Goal: Task Accomplishment & Management: Complete application form

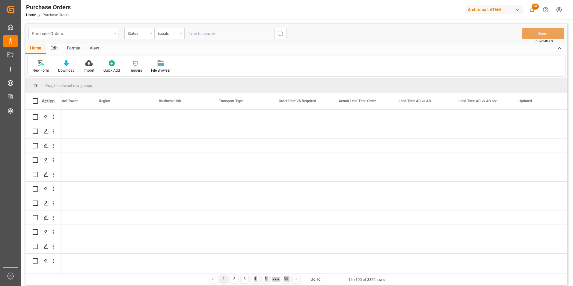
scroll to position [0, 1289]
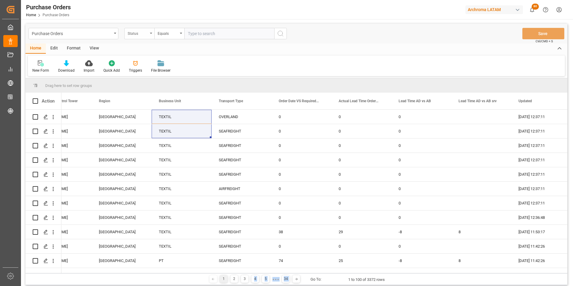
click at [133, 34] on div "Status" at bounding box center [138, 32] width 20 height 7
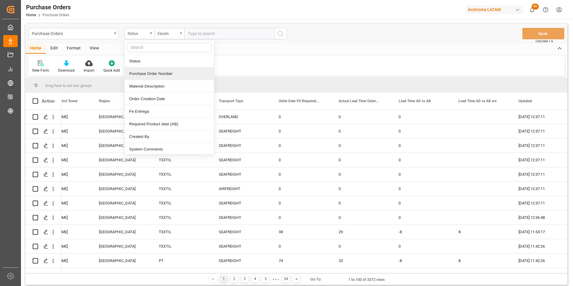
click at [149, 73] on div "Purchase Order Number" at bounding box center [169, 73] width 89 height 13
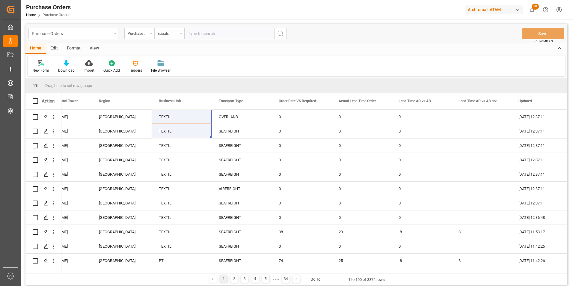
click at [164, 33] on div "Equals" at bounding box center [168, 32] width 20 height 7
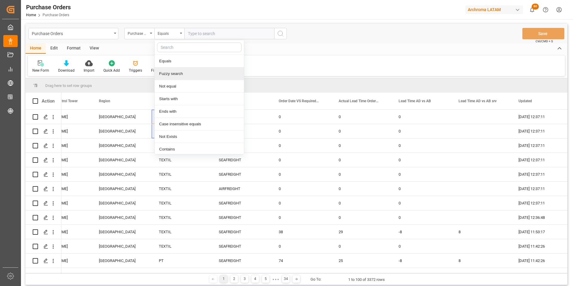
click at [174, 71] on div "Fuzzy search" at bounding box center [199, 73] width 89 height 13
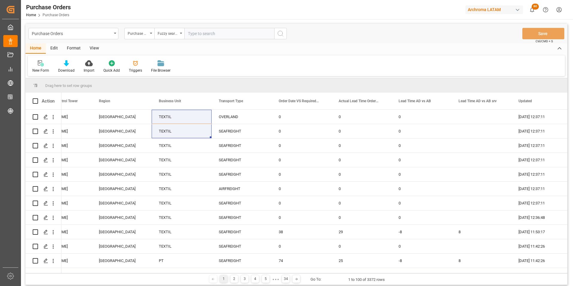
paste input "4504661330"
type input "4504661330"
click at [288, 34] on div "Purchase Orders Purchase Order Number Fuzzy search 4504661330 Save Ctrl/CMD + S" at bounding box center [296, 34] width 542 height 20
click at [285, 34] on button "search button" at bounding box center [280, 33] width 13 height 11
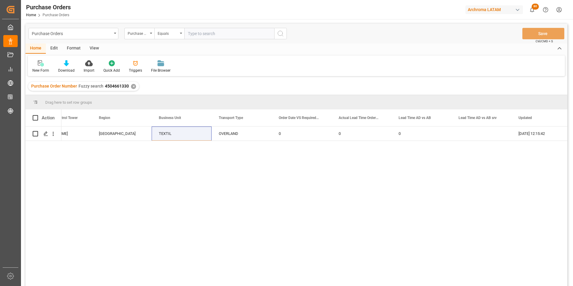
click at [132, 88] on div "✕" at bounding box center [133, 86] width 5 height 5
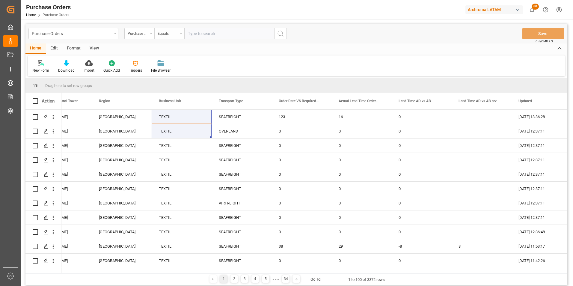
click at [180, 35] on div "Equals" at bounding box center [169, 33] width 30 height 11
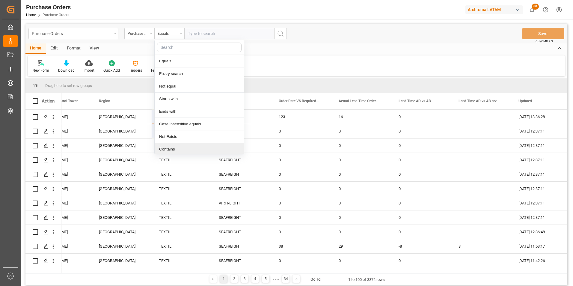
click at [180, 151] on div "Contains" at bounding box center [199, 149] width 89 height 13
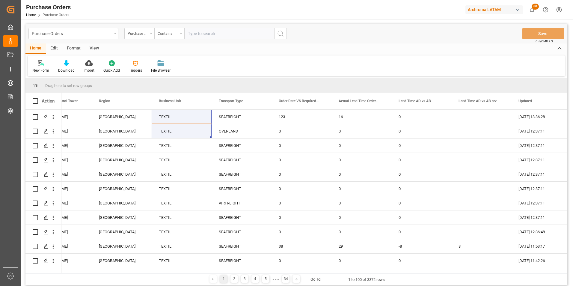
paste input "4504661330"
paste input "4504661337"
click at [243, 33] on input "4504661330,4504661337," at bounding box center [229, 33] width 90 height 11
paste input "4504661773"
type input "4504661330,4504661337,4504661773"
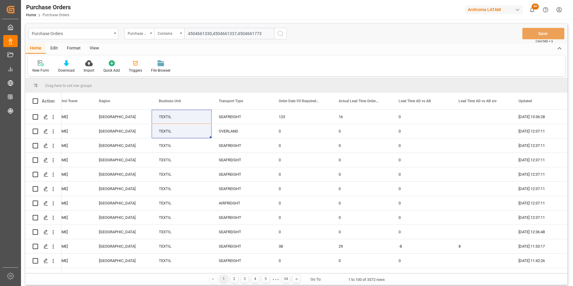
click at [284, 33] on icon "search button" at bounding box center [280, 33] width 7 height 7
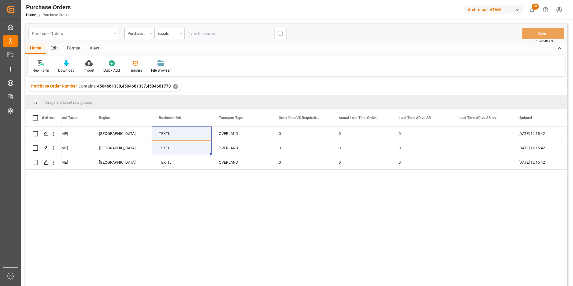
click at [340, 230] on div "No Valeria Hurtado GUATEMALA TEXTIL OVERLAND 0 0 0 08.09.2025 12:15:42 02.09.20…" at bounding box center [314, 208] width 506 height 163
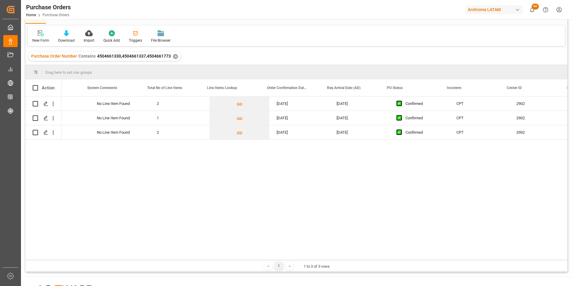
scroll to position [0, 401]
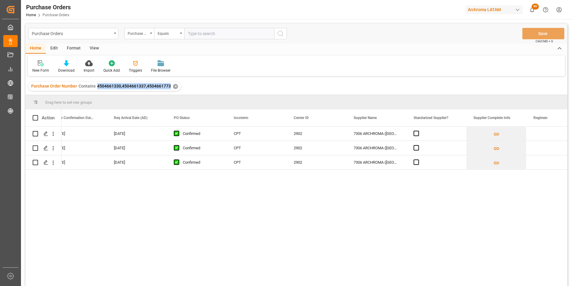
drag, startPoint x: 96, startPoint y: 85, endPoint x: 170, endPoint y: 87, distance: 74.1
click at [170, 87] on div "Purchase Order Number Contains 4504661330,4504661337,4504661773 ✕" at bounding box center [104, 86] width 153 height 9
copy span "4504661330,4504661337,4504661773"
click at [108, 37] on div "Purchase Orders" at bounding box center [73, 33] width 90 height 11
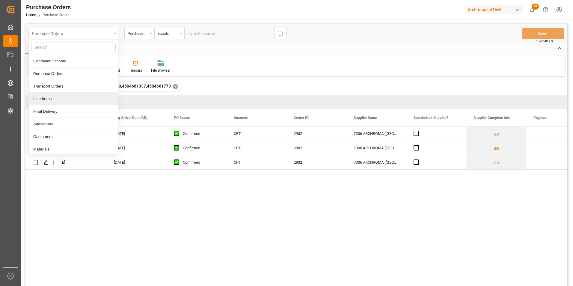
click at [65, 96] on div "Line Items" at bounding box center [73, 99] width 89 height 13
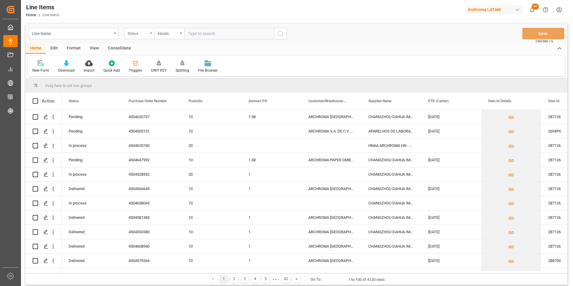
click at [141, 35] on div "Status" at bounding box center [138, 32] width 20 height 7
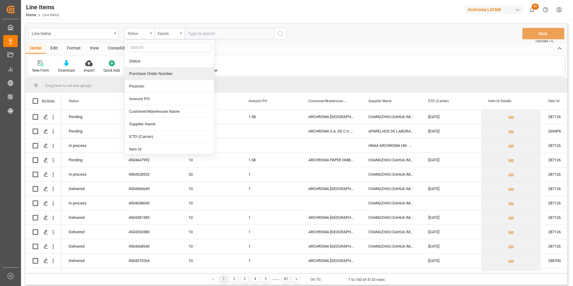
click at [150, 75] on div "Purchase Order Number" at bounding box center [169, 73] width 89 height 13
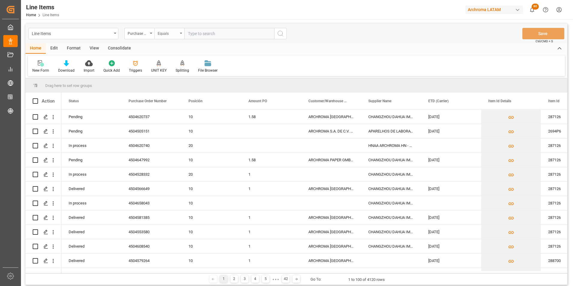
click at [162, 38] on div "Equals" at bounding box center [169, 33] width 30 height 11
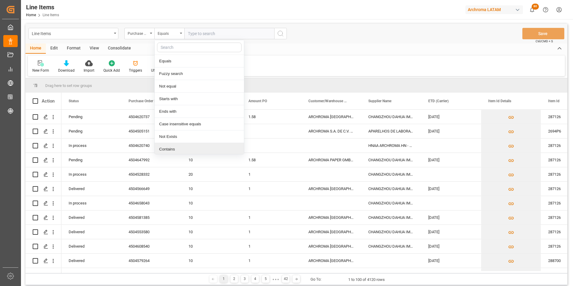
click at [173, 147] on div "Contains" at bounding box center [199, 149] width 89 height 13
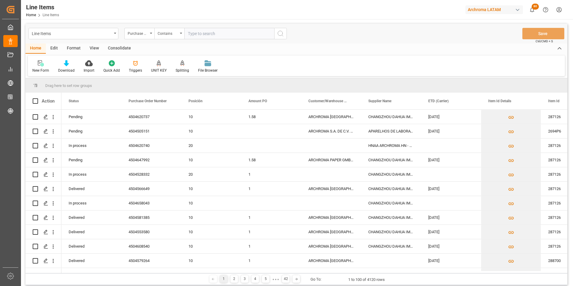
click at [209, 32] on input "text" at bounding box center [229, 33] width 90 height 11
paste input "4504661330,4504661337,4504661773"
type input "4504661330,4504661337,4504661773"
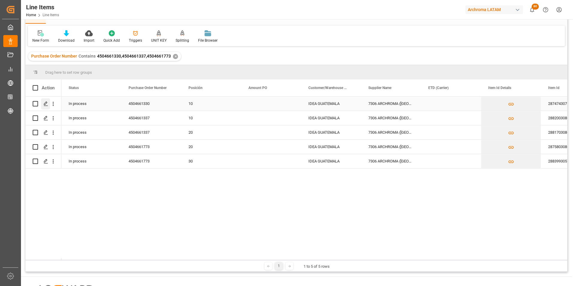
click at [46, 105] on icon "Press SPACE to select this row." at bounding box center [45, 103] width 5 height 5
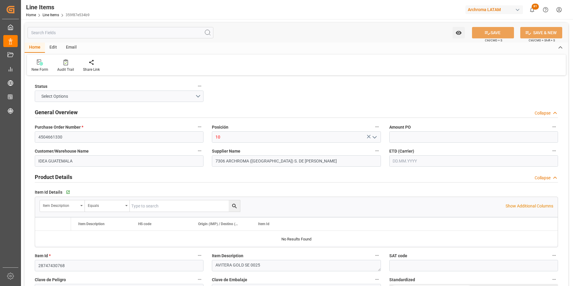
type input "700"
type input "320416900000"
type input "08.09.2025 17:15"
type input "02.09.2025 21:55"
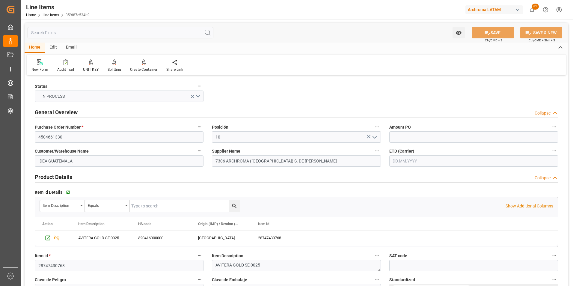
click at [404, 164] on input "text" at bounding box center [473, 160] width 169 height 11
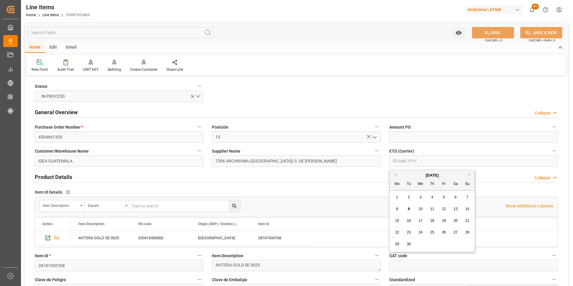
click at [391, 193] on div "1 2 3 4 5 6 7" at bounding box center [432, 198] width 82 height 12
click at [441, 209] on div "12" at bounding box center [443, 209] width 7 height 7
type input "12.09.2025"
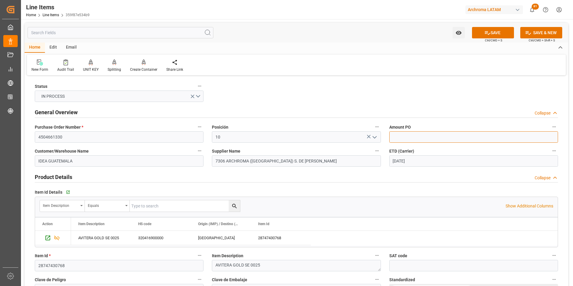
click at [400, 137] on input "text" at bounding box center [473, 136] width 169 height 11
click at [442, 138] on input "text" at bounding box center [473, 136] width 169 height 11
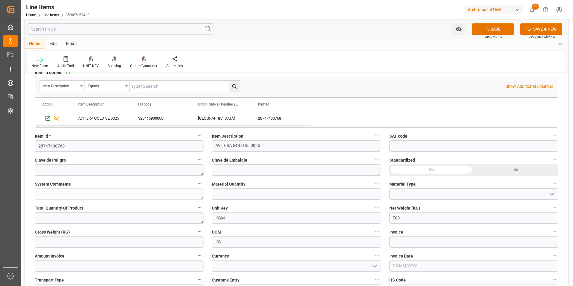
scroll to position [120, 0]
type input "7.45"
click at [330, 192] on input "text" at bounding box center [296, 193] width 169 height 11
type input "28"
click at [553, 195] on icon "open menu" at bounding box center [551, 193] width 7 height 7
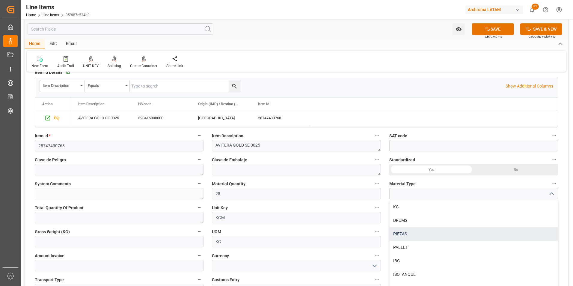
click at [504, 229] on div "PIEZAS" at bounding box center [474, 233] width 168 height 13
type input "PIEZAS"
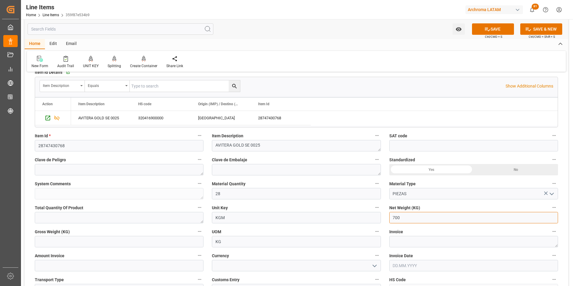
click at [435, 221] on input "700" at bounding box center [473, 217] width 169 height 11
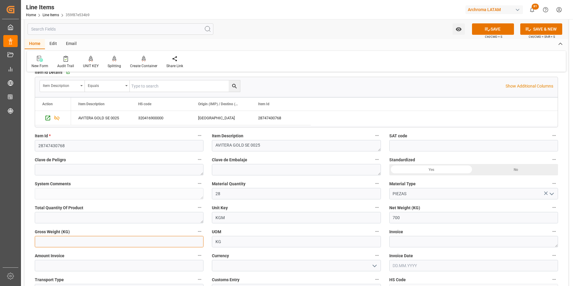
click at [149, 243] on input "text" at bounding box center [119, 241] width 169 height 11
type input "747.6"
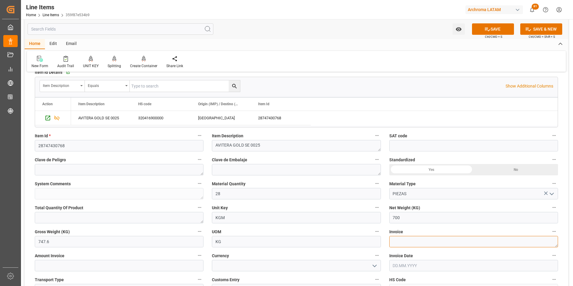
click at [419, 246] on textarea at bounding box center [473, 241] width 169 height 11
click at [401, 238] on textarea at bounding box center [473, 241] width 169 height 11
paste textarea "7060003488"
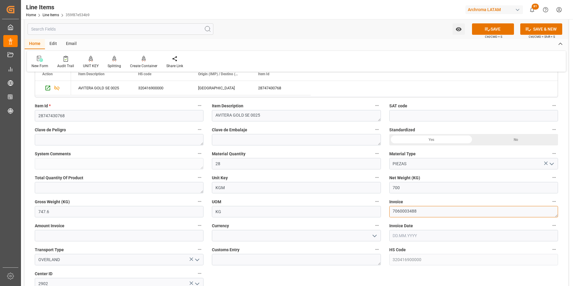
type textarea "7060003488"
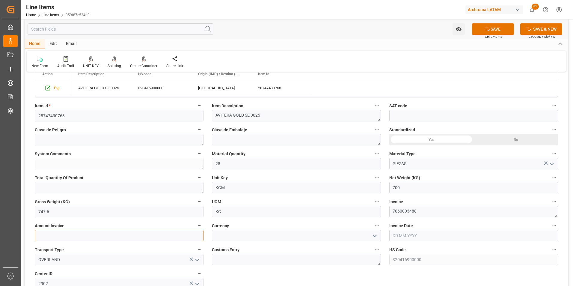
click at [89, 232] on input "text" at bounding box center [119, 235] width 169 height 11
type input "5215"
click at [372, 237] on icon "open menu" at bounding box center [374, 235] width 7 height 7
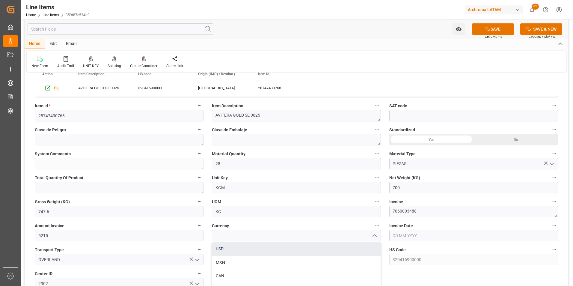
click at [351, 249] on div "USD" at bounding box center [296, 248] width 168 height 13
type input "USD"
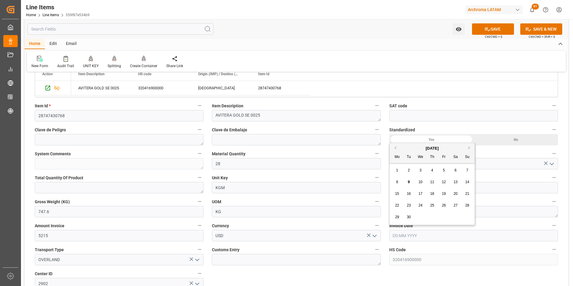
click at [403, 237] on input "text" at bounding box center [473, 235] width 169 height 11
click at [393, 173] on div "1 2 3 4 5 6 7" at bounding box center [432, 171] width 82 height 12
click at [418, 169] on div "3" at bounding box center [420, 170] width 7 height 7
type input "03.09.2025"
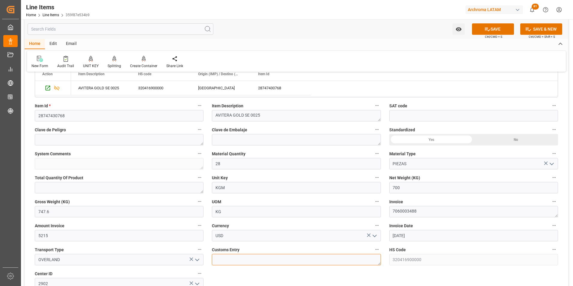
click at [294, 261] on textarea at bounding box center [296, 259] width 169 height 11
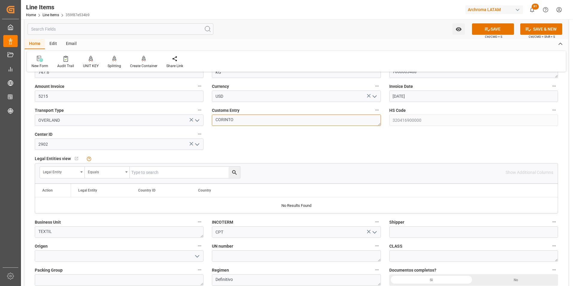
scroll to position [300, 0]
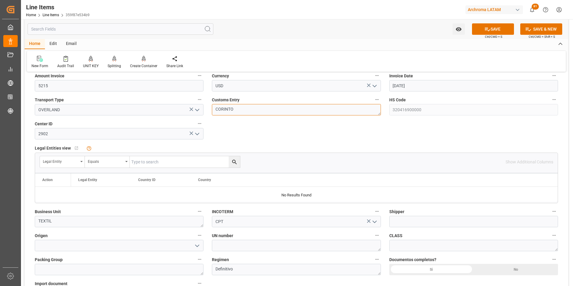
type textarea "CORINTO"
click at [164, 245] on input at bounding box center [119, 245] width 169 height 11
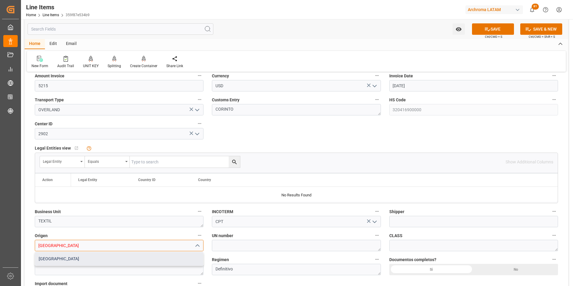
click at [50, 258] on div "INDIA" at bounding box center [119, 258] width 168 height 13
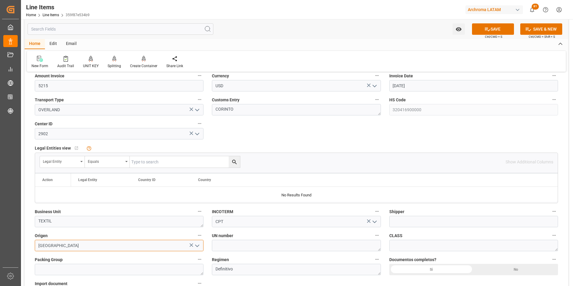
type input "INDIA"
click at [434, 267] on div "Si" at bounding box center [431, 269] width 85 height 11
click at [492, 268] on div "No" at bounding box center [516, 269] width 85 height 11
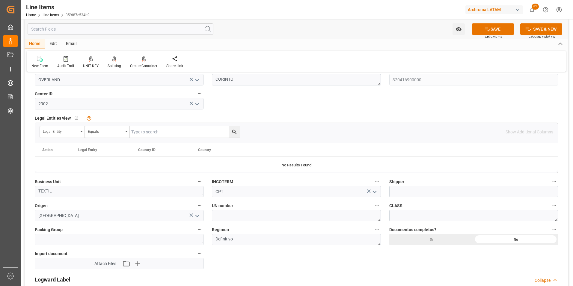
scroll to position [360, 0]
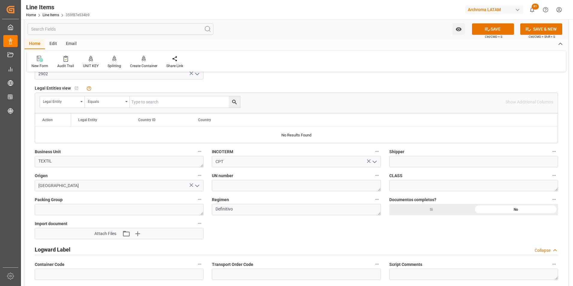
click at [433, 210] on div "Si" at bounding box center [431, 209] width 85 height 11
click at [140, 233] on icon "button" at bounding box center [137, 234] width 10 height 10
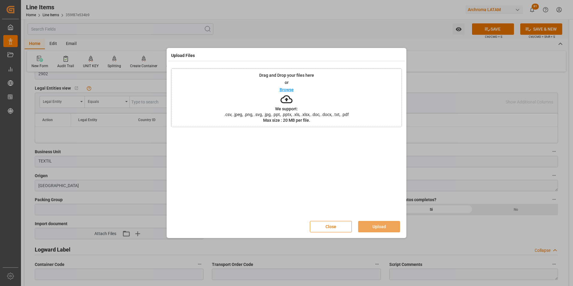
click at [238, 112] on span ".csv, .jpeg, .png, .svg, .jpg, .ppt, .pptx, .xls, .xlsx, .doc, .docx, .txt, .pdf" at bounding box center [286, 114] width 132 height 4
click at [381, 223] on button "Upload" at bounding box center [379, 226] width 42 height 11
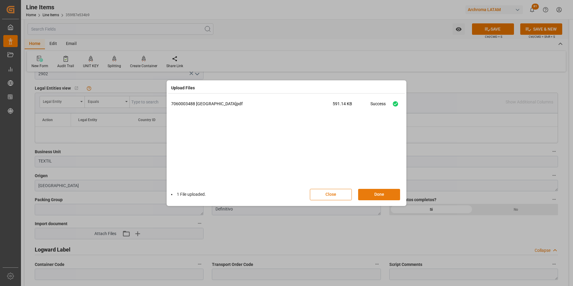
click at [377, 196] on button "Done" at bounding box center [379, 194] width 42 height 11
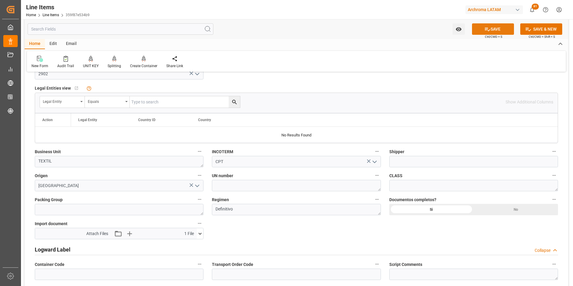
click at [490, 28] on button "SAVE" at bounding box center [493, 28] width 42 height 11
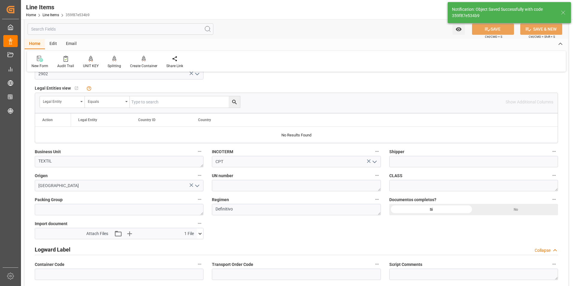
type textarea "28 PIEZAS"
type input "09.09.2025 18:51"
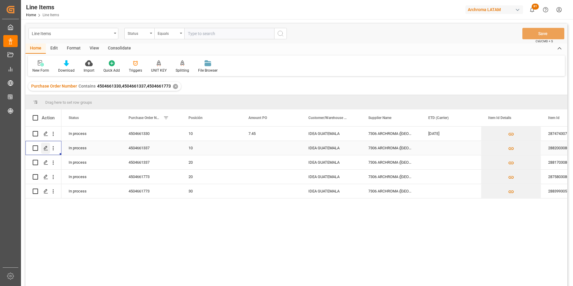
click at [46, 147] on icon "Press SPACE to select this row." at bounding box center [45, 148] width 5 height 5
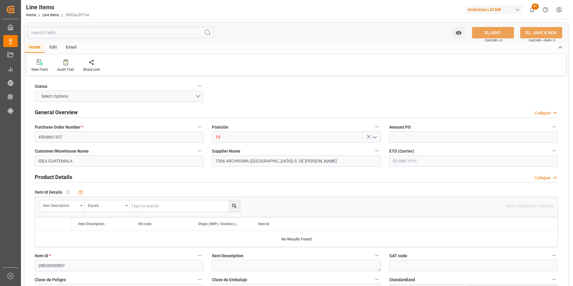
type input "25"
type input "08.09.2025 17:15"
type input "02.09.2025 21:55"
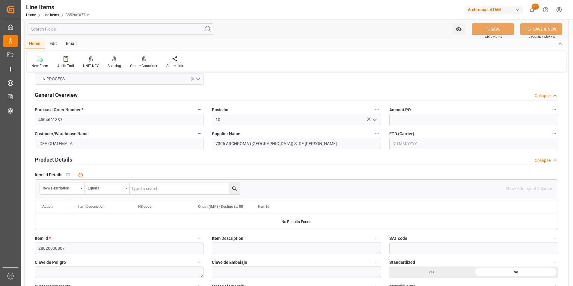
scroll to position [30, 0]
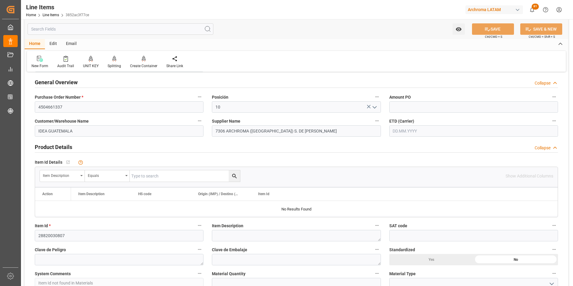
click at [419, 132] on input "text" at bounding box center [473, 130] width 169 height 11
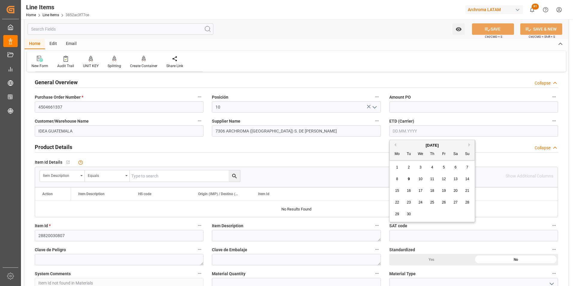
click at [391, 163] on div "1 2 3 4 5 6 7" at bounding box center [432, 168] width 82 height 12
click at [442, 178] on span "12" at bounding box center [444, 179] width 4 height 4
type input "12.09.2025"
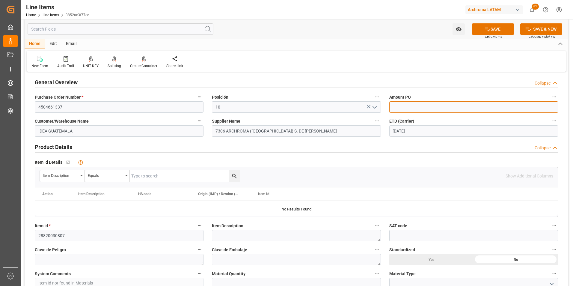
click at [410, 112] on input "text" at bounding box center [473, 106] width 169 height 11
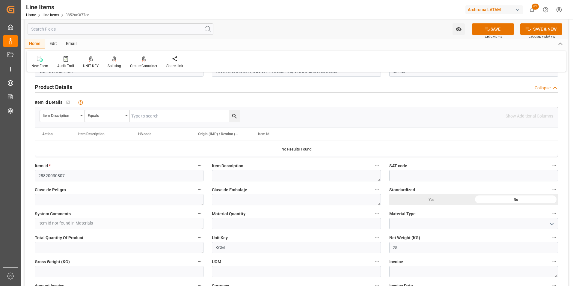
type input "19.09"
click at [289, 220] on input "text" at bounding box center [296, 223] width 169 height 11
type input "1"
click at [545, 225] on input at bounding box center [473, 223] width 169 height 11
click at [550, 225] on button "open menu" at bounding box center [551, 223] width 9 height 9
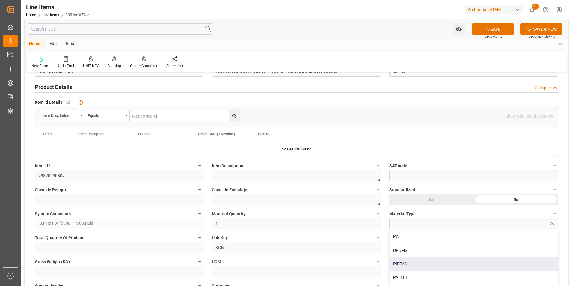
click at [490, 266] on div "PIEZAS" at bounding box center [474, 263] width 168 height 13
type input "PIEZAS"
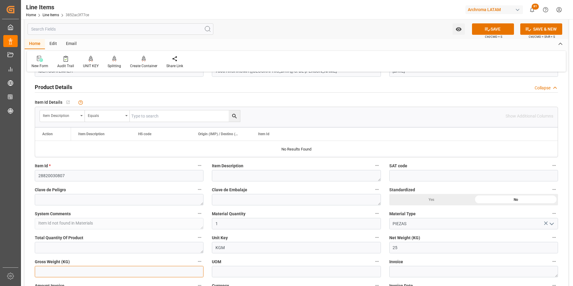
click at [152, 269] on input "text" at bounding box center [119, 271] width 169 height 11
type input "26.7"
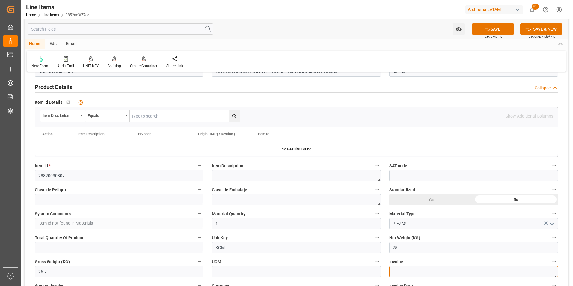
click at [396, 274] on textarea at bounding box center [473, 271] width 169 height 11
click at [454, 267] on textarea at bounding box center [473, 271] width 169 height 11
paste textarea "7060003488"
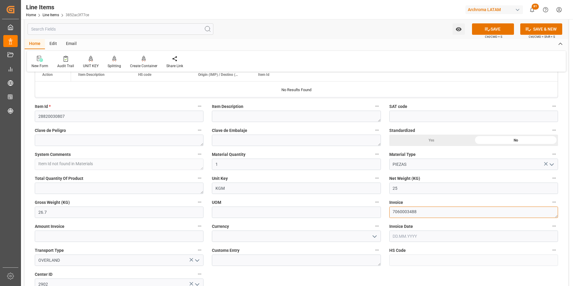
scroll to position [150, 0]
type textarea "7060003488"
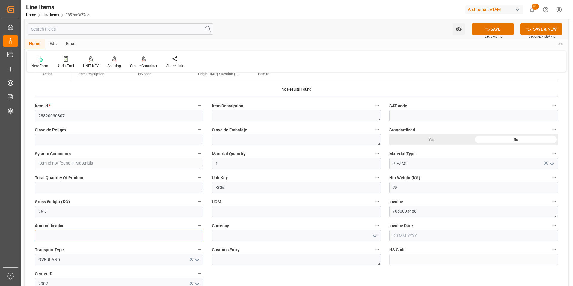
click at [167, 234] on input "text" at bounding box center [119, 235] width 169 height 11
click at [117, 235] on input "text" at bounding box center [119, 235] width 169 height 11
paste input "477.25"
type input "477.25"
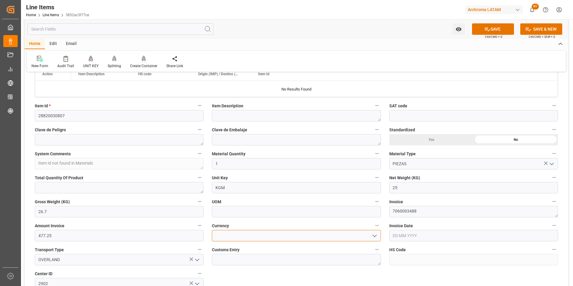
click at [223, 234] on input at bounding box center [296, 235] width 169 height 11
click at [377, 237] on icon "open menu" at bounding box center [374, 235] width 7 height 7
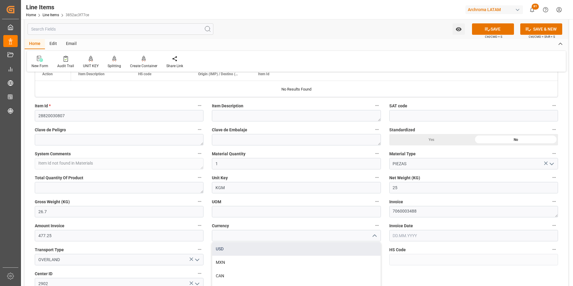
click at [332, 247] on div "USD" at bounding box center [296, 248] width 168 height 13
type input "USD"
click at [397, 236] on input "text" at bounding box center [473, 235] width 169 height 11
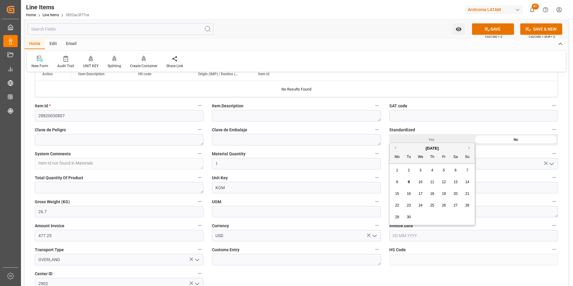
click at [392, 169] on div "1 2 3 4 5 6 7" at bounding box center [432, 171] width 82 height 12
click at [418, 170] on div "3" at bounding box center [420, 170] width 7 height 7
type input "03.09.2025"
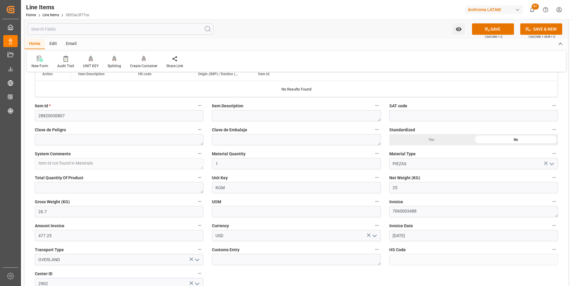
scroll to position [180, 0]
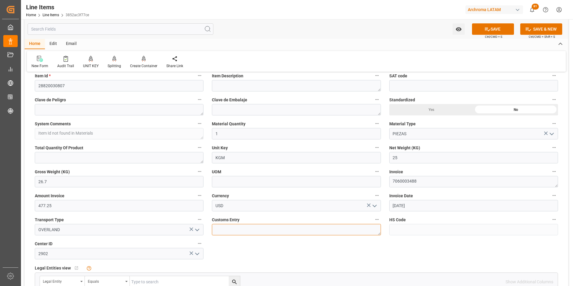
click at [246, 227] on textarea at bounding box center [296, 229] width 169 height 11
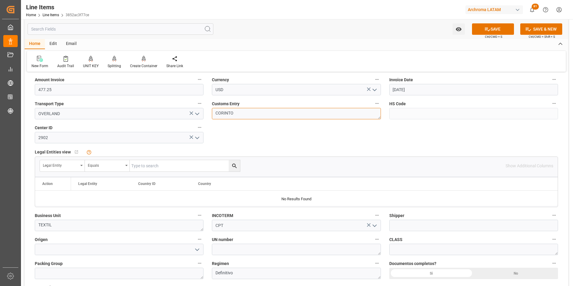
scroll to position [300, 0]
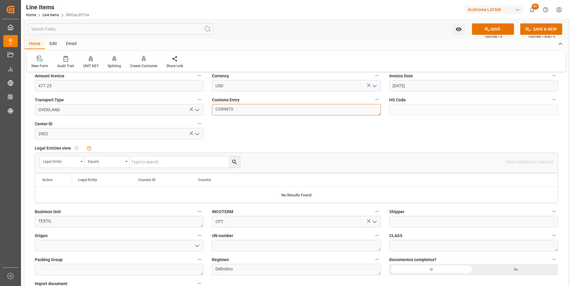
type textarea "CORINTO"
click at [127, 246] on input at bounding box center [119, 245] width 169 height 11
type input "J"
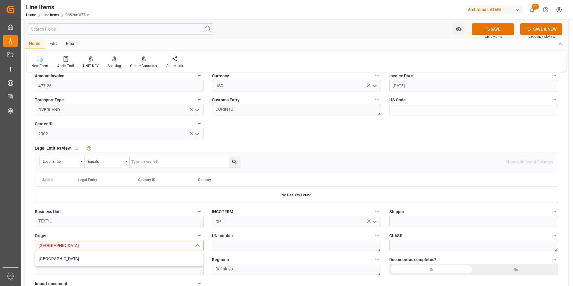
click at [131, 256] on div "CHINA" at bounding box center [119, 258] width 168 height 13
type input "CHINA"
click at [491, 30] on button "SAVE" at bounding box center [493, 28] width 42 height 11
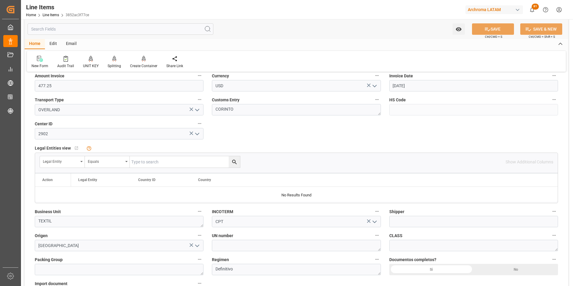
type textarea "1 PIEZAS"
type input "09.09.2025 18:56"
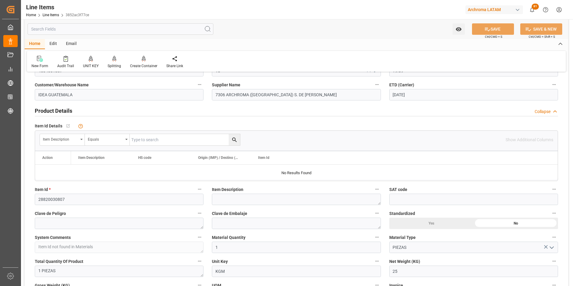
scroll to position [60, 0]
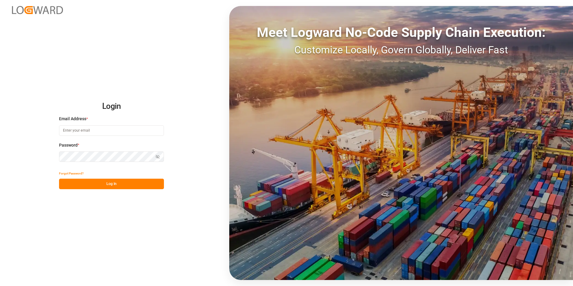
type input "valeria.hurtado@leschaco.com"
click at [126, 180] on button "Log In" at bounding box center [111, 184] width 105 height 10
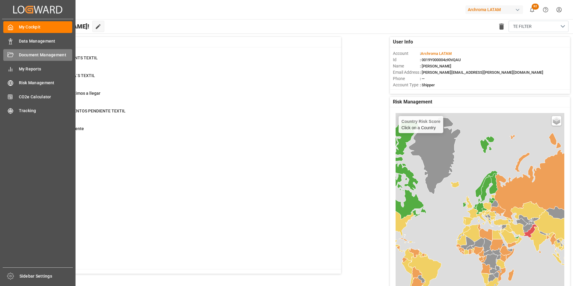
click at [14, 50] on div "Document Management Document Management" at bounding box center [37, 55] width 69 height 12
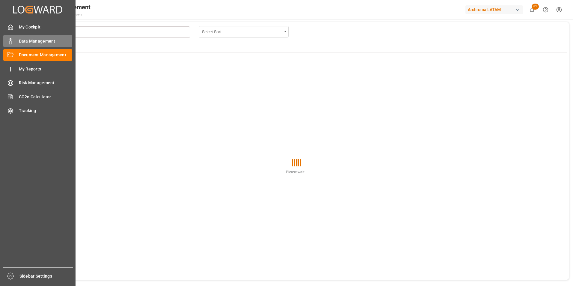
click at [18, 41] on div "Data Management Data Management" at bounding box center [37, 41] width 69 height 12
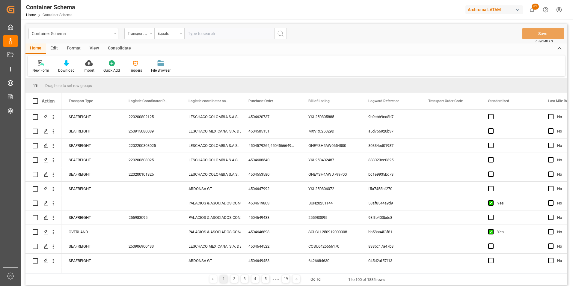
click at [114, 35] on div "Container Schema" at bounding box center [73, 33] width 90 height 11
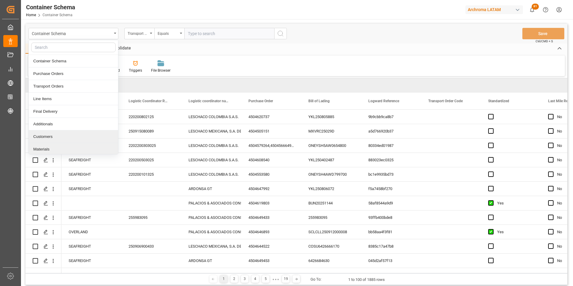
click at [59, 146] on div "Materials" at bounding box center [73, 149] width 89 height 13
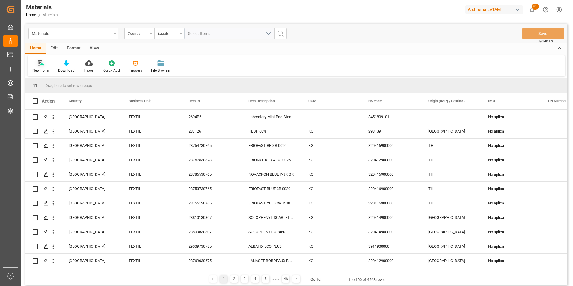
click at [42, 68] on div "New Form" at bounding box center [40, 70] width 17 height 5
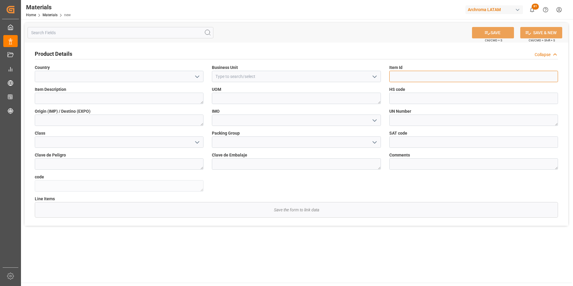
click at [433, 75] on input at bounding box center [473, 76] width 169 height 11
paste input "28820030807"
type input "28820030807"
click at [374, 76] on icon "open menu" at bounding box center [374, 76] width 7 height 7
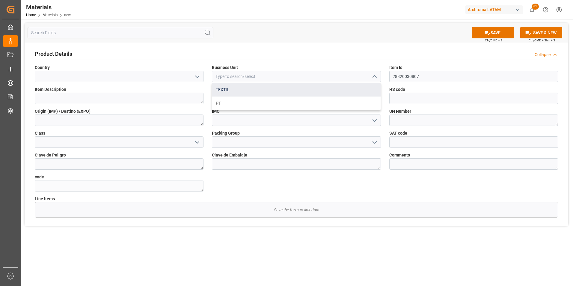
click at [311, 94] on div "TEXTIL" at bounding box center [296, 89] width 168 height 13
type input "TEXTIL"
click at [203, 77] on input at bounding box center [119, 76] width 169 height 11
click at [198, 77] on polyline "open menu" at bounding box center [197, 77] width 4 height 2
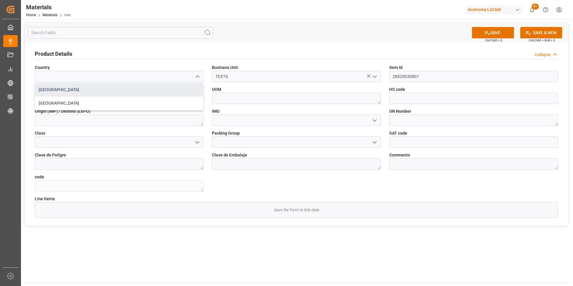
click at [177, 91] on div "Mexico" at bounding box center [119, 89] width 168 height 13
type input "Mexico"
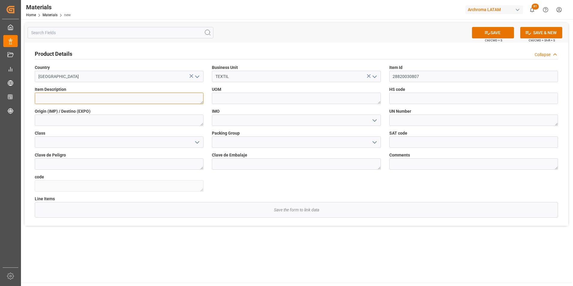
click at [105, 102] on textarea at bounding box center [119, 98] width 169 height 11
paste textarea "TERASIL RED WW-CBS-01 0025"
type textarea "TERASIL RED WW-CBS-01 0025"
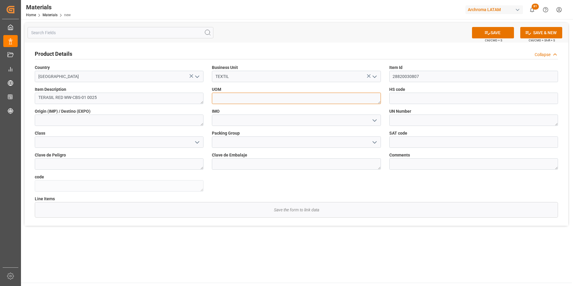
click at [229, 98] on textarea at bounding box center [296, 98] width 169 height 11
type textarea "KG"
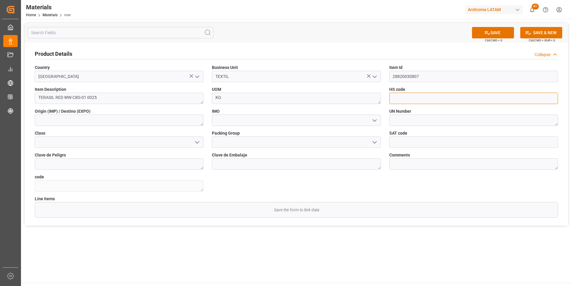
click at [444, 100] on input at bounding box center [473, 98] width 169 height 11
click at [409, 100] on input at bounding box center [473, 98] width 169 height 11
paste input "320411000000"
type input "320411000000"
click at [149, 120] on textarea at bounding box center [119, 120] width 169 height 11
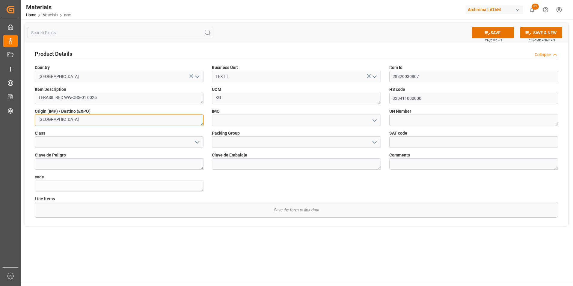
type textarea "CHINA"
click at [371, 121] on icon "open menu" at bounding box center [374, 120] width 7 height 7
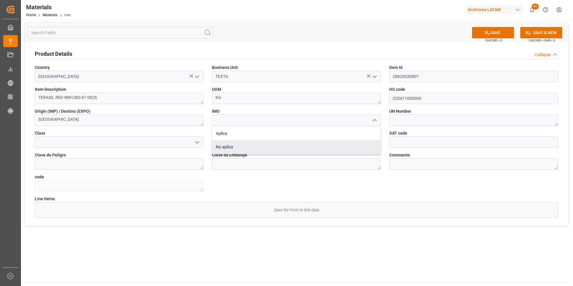
click at [336, 146] on div "No aplica" at bounding box center [296, 146] width 168 height 13
type input "No aplica"
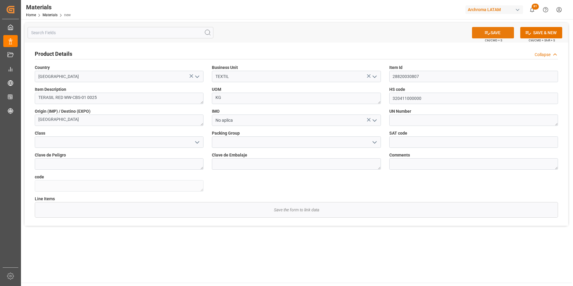
click at [508, 32] on button "SAVE" at bounding box center [493, 32] width 42 height 11
type textarea "22a5cf5fc76f"
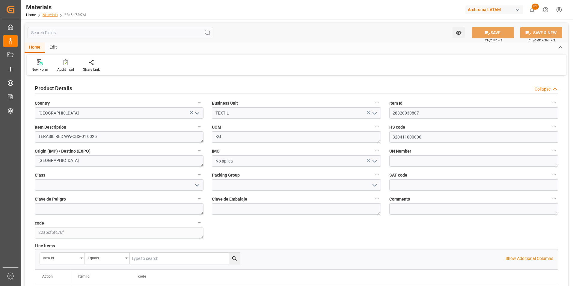
click at [54, 15] on link "Materials" at bounding box center [50, 15] width 15 height 4
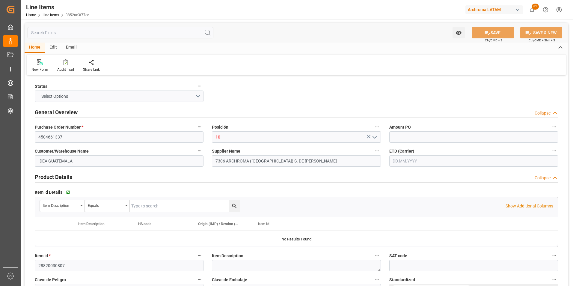
type input "19.09"
type input "1"
type input "25"
type input "26.7"
type input "477.25"
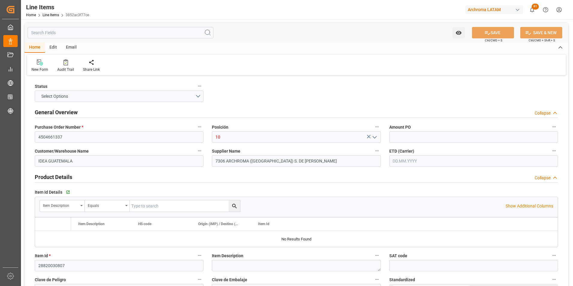
type input "320411000000"
type input "[DATE]"
type input "09.09.2025 18:57"
type input "02.09.2025 21:55"
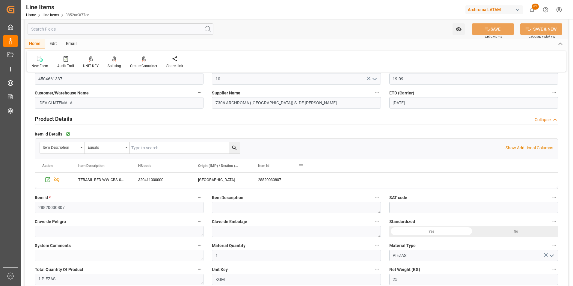
scroll to position [60, 0]
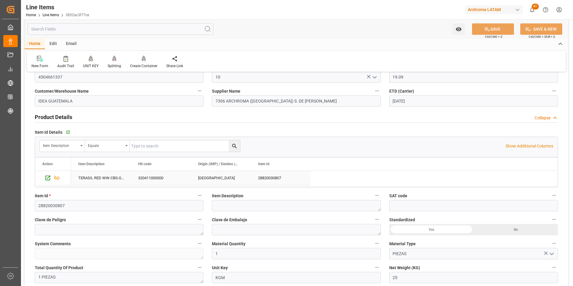
click at [111, 178] on div "TERASIL RED WW-CBS-01 0025" at bounding box center [101, 178] width 60 height 14
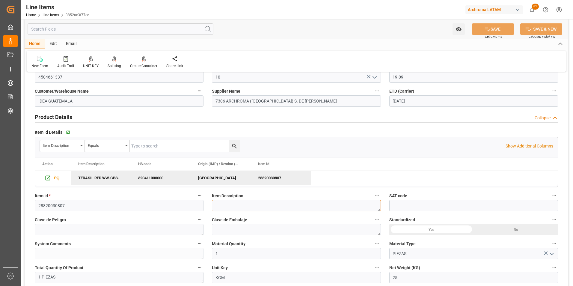
click at [307, 205] on textarea at bounding box center [296, 205] width 169 height 11
paste textarea "TERASIL RED WW-CBS-01 0025"
type textarea "TERASIL RED WW-CBS-01 0025"
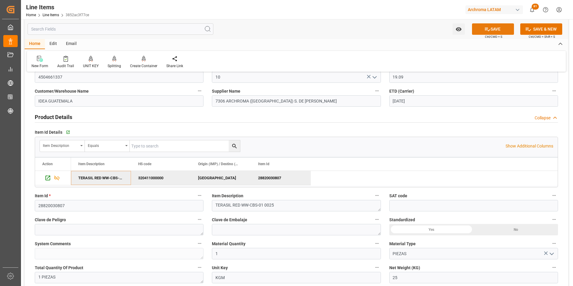
click at [488, 27] on icon at bounding box center [487, 29] width 6 height 6
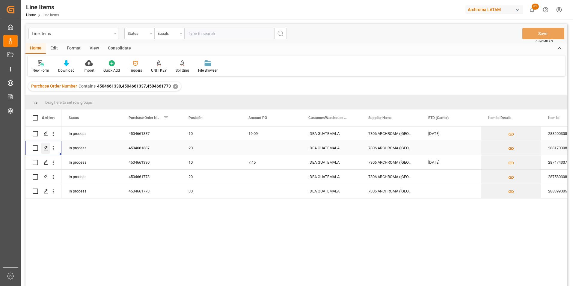
click at [47, 148] on icon "Press SPACE to select this row." at bounding box center [45, 148] width 5 height 5
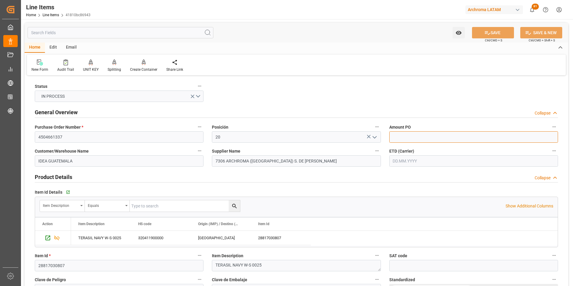
click at [412, 137] on input "text" at bounding box center [473, 136] width 169 height 11
type input "15.86"
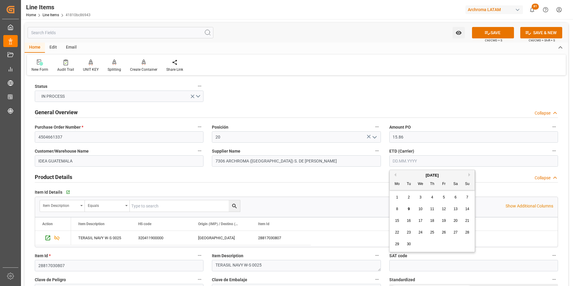
click at [413, 159] on input "text" at bounding box center [473, 160] width 169 height 11
click at [392, 193] on div "1 2 3 4 5 6 7" at bounding box center [432, 198] width 82 height 12
click at [446, 209] on div "12" at bounding box center [443, 209] width 7 height 7
type input "12.09.2025"
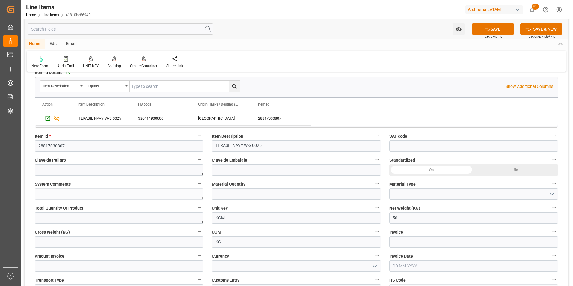
scroll to position [120, 0]
click at [308, 198] on input "text" at bounding box center [296, 193] width 169 height 11
type input "2"
click at [548, 195] on icon "open menu" at bounding box center [551, 193] width 7 height 7
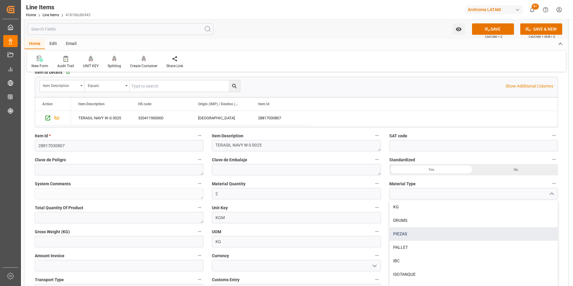
click at [396, 236] on div "PIEZAS" at bounding box center [474, 233] width 168 height 13
type input "PIEZAS"
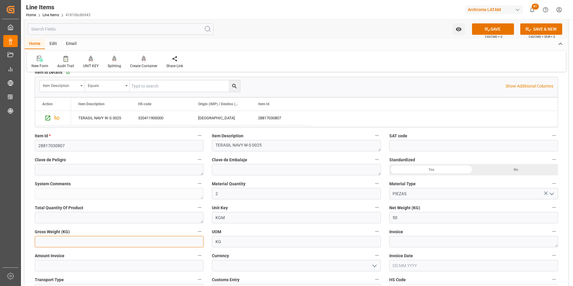
click at [117, 243] on input "text" at bounding box center [119, 241] width 169 height 11
type input "53.4"
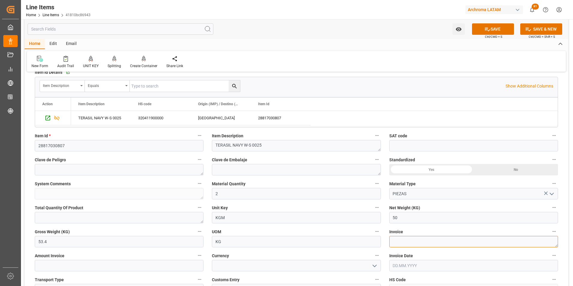
click at [422, 246] on textarea at bounding box center [473, 241] width 169 height 11
click at [404, 238] on textarea at bounding box center [473, 241] width 169 height 11
paste textarea "7060003488"
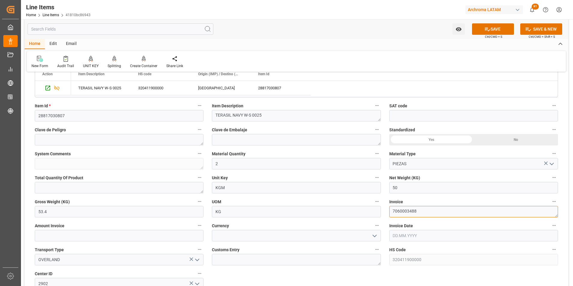
type textarea "7060003488"
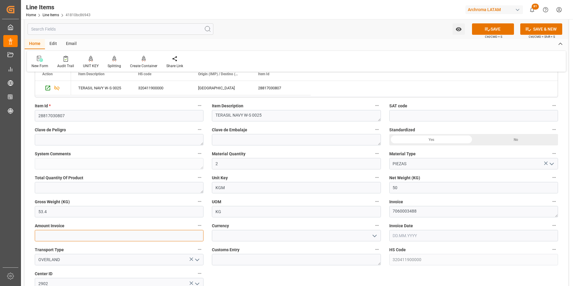
click at [118, 234] on input "text" at bounding box center [119, 235] width 169 height 11
type input "793"
click at [378, 236] on icon "open menu" at bounding box center [374, 235] width 7 height 7
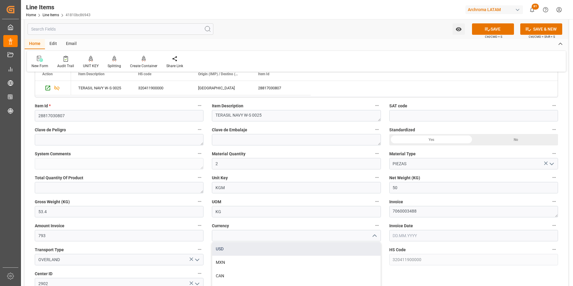
click at [326, 251] on div "USD" at bounding box center [296, 248] width 168 height 13
type input "USD"
click at [397, 235] on input "text" at bounding box center [473, 235] width 169 height 11
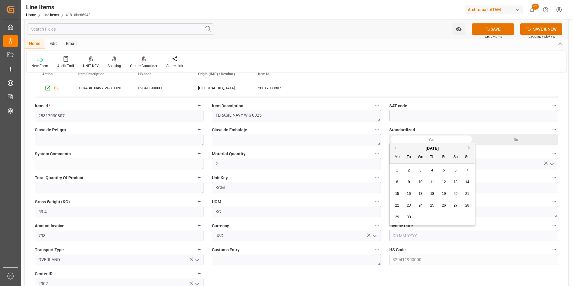
click at [391, 170] on div "1 2 3 4 5 6 7" at bounding box center [432, 171] width 82 height 12
click at [419, 171] on div "3" at bounding box center [420, 170] width 7 height 7
type input "03.09.2025"
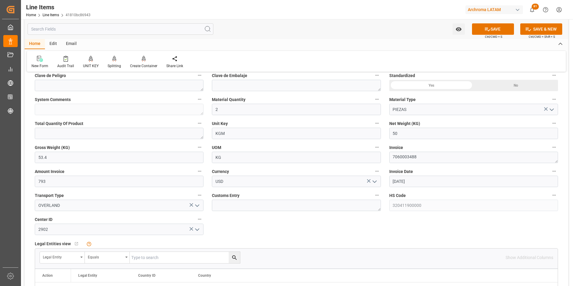
scroll to position [210, 0]
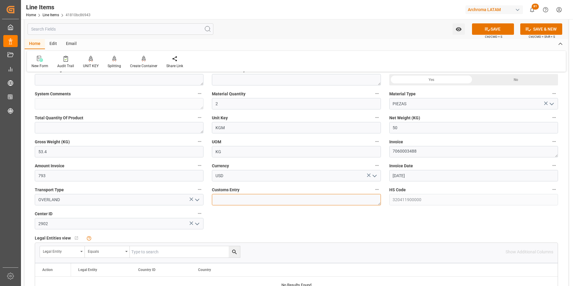
click at [322, 202] on textarea at bounding box center [296, 199] width 169 height 11
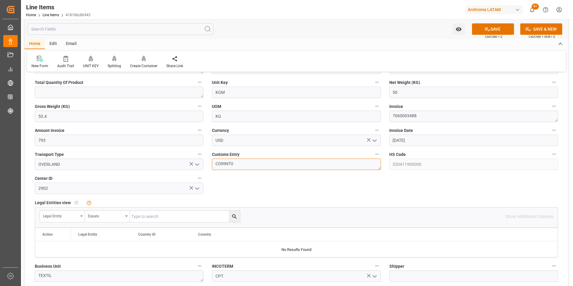
scroll to position [360, 0]
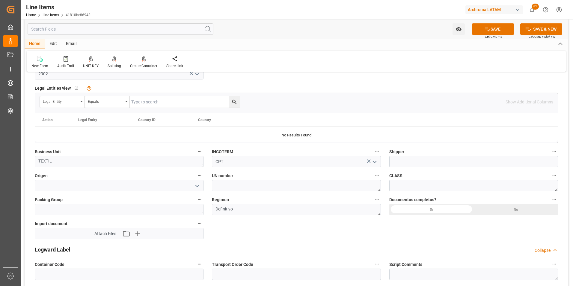
type textarea "CORINTO"
click at [189, 187] on input at bounding box center [119, 185] width 169 height 11
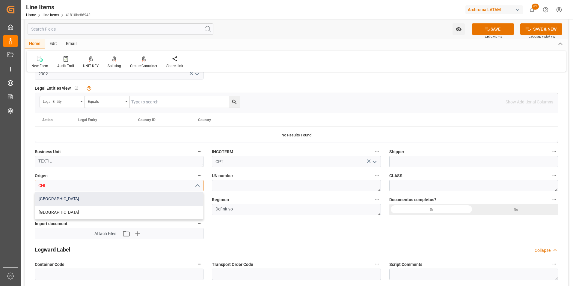
click at [117, 202] on div "CHINA" at bounding box center [119, 198] width 168 height 13
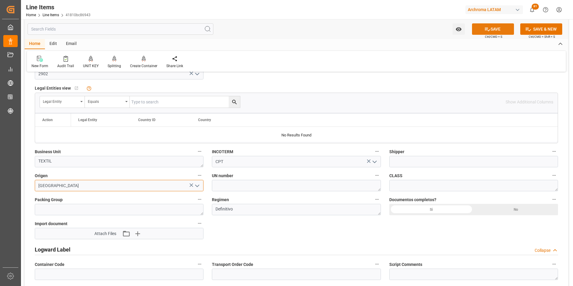
type input "CHINA"
click at [488, 31] on icon at bounding box center [487, 30] width 5 height 4
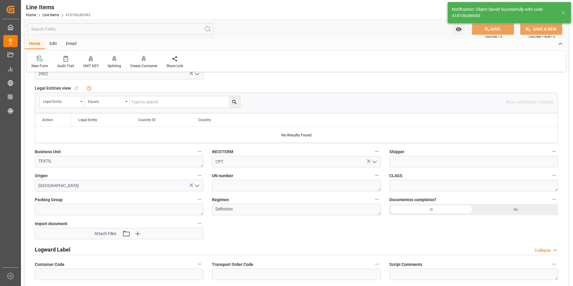
type textarea "2 PIEZAS"
type input "09.09.2025 18:58"
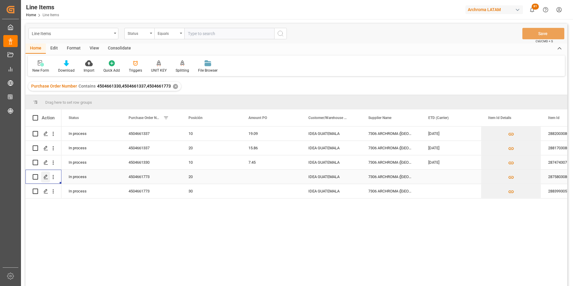
click at [46, 177] on icon "Press SPACE to select this row." at bounding box center [45, 176] width 5 height 5
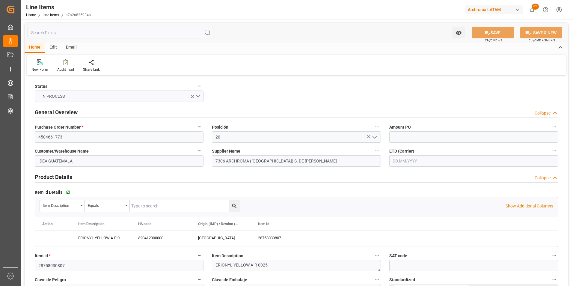
type input "08.09.2025 17:15"
type input "02.09.2025 21:55"
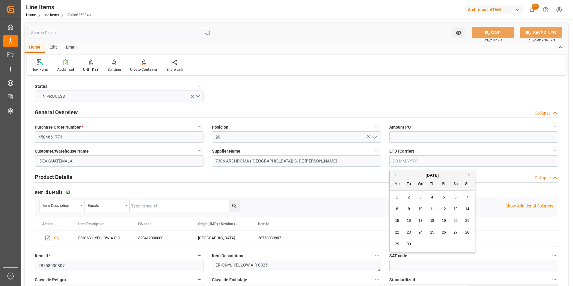
click at [398, 163] on input "text" at bounding box center [473, 160] width 169 height 11
click at [392, 195] on div "1 2 3 4 5 6 7" at bounding box center [432, 198] width 82 height 12
click at [442, 209] on span "12" at bounding box center [444, 209] width 4 height 4
type input "12.09.2025"
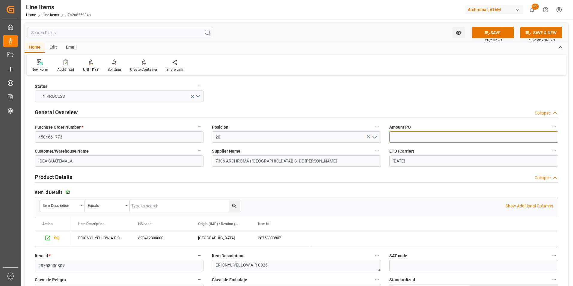
click at [399, 136] on input "text" at bounding box center [473, 136] width 169 height 11
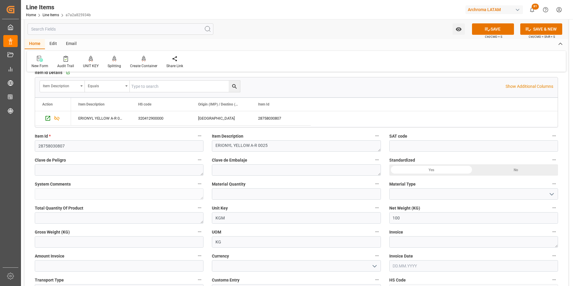
scroll to position [120, 0]
type input "14.89"
click at [268, 195] on input "text" at bounding box center [296, 193] width 169 height 11
type input "4"
click at [549, 192] on icon "open menu" at bounding box center [551, 193] width 7 height 7
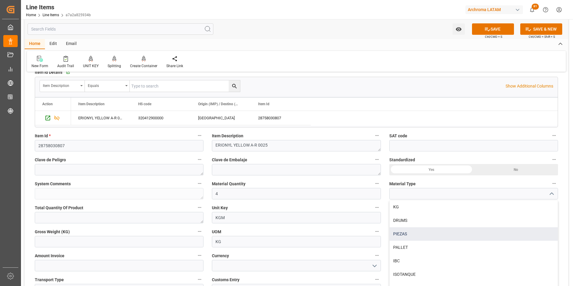
click at [469, 232] on div "PIEZAS" at bounding box center [474, 233] width 168 height 13
type input "PIEZAS"
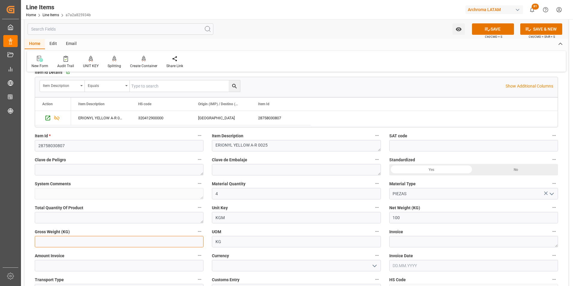
click at [145, 241] on input "text" at bounding box center [119, 241] width 169 height 11
type input "106.8"
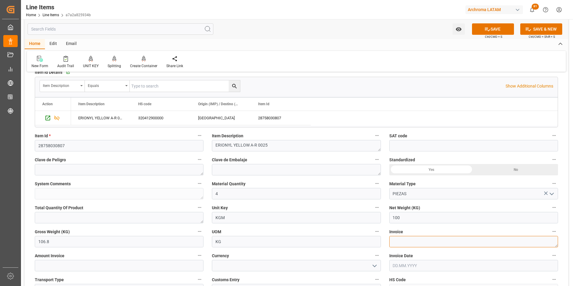
click at [435, 242] on textarea at bounding box center [473, 241] width 169 height 11
click at [405, 237] on textarea at bounding box center [473, 241] width 169 height 11
paste textarea "7060003488"
type textarea "7060003488"
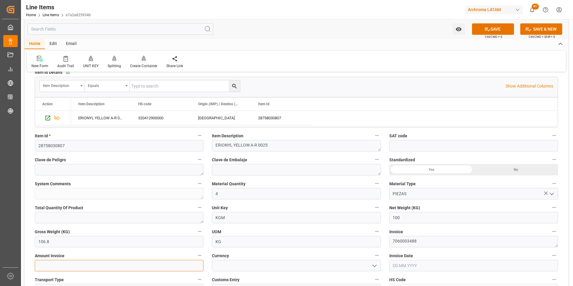
click at [146, 265] on input "text" at bounding box center [119, 265] width 169 height 11
type input "1489"
click at [378, 268] on icon "open menu" at bounding box center [374, 265] width 7 height 7
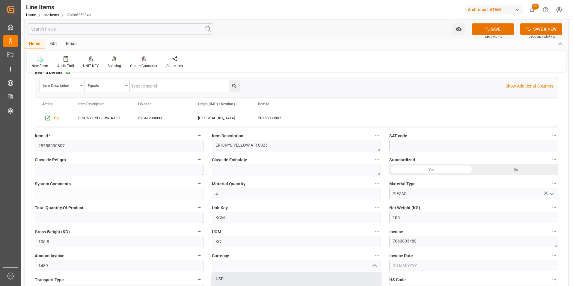
click at [366, 274] on div "USD" at bounding box center [296, 278] width 168 height 13
type input "USD"
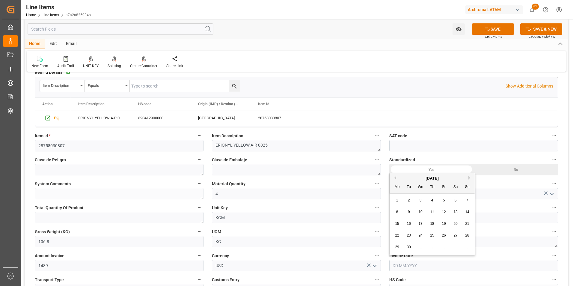
click at [401, 263] on input "text" at bounding box center [473, 265] width 169 height 11
click at [393, 201] on div "1 2 3 4 5 6 7" at bounding box center [432, 201] width 82 height 12
click at [418, 200] on div "3" at bounding box center [420, 200] width 7 height 7
type input "03.09.2025"
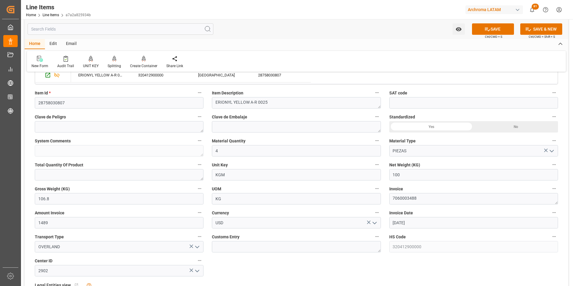
scroll to position [180, 0]
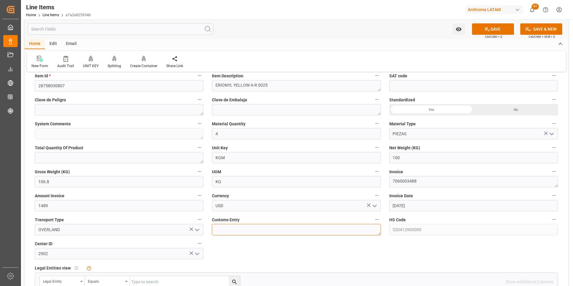
click at [240, 229] on textarea at bounding box center [296, 229] width 169 height 11
type textarea "I"
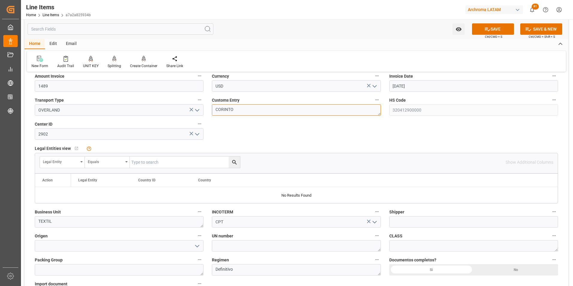
scroll to position [300, 0]
type textarea "CORINTO"
click at [122, 243] on input at bounding box center [119, 245] width 169 height 11
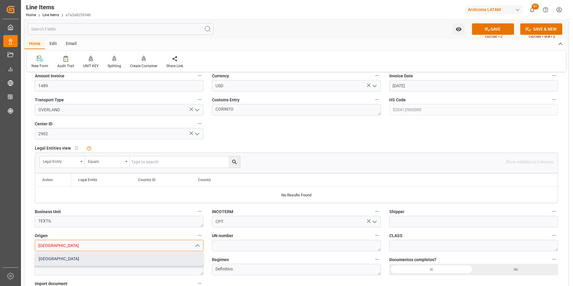
click at [120, 260] on div "INDIA" at bounding box center [119, 258] width 168 height 13
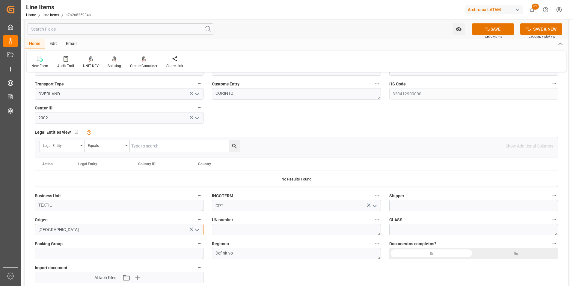
scroll to position [330, 0]
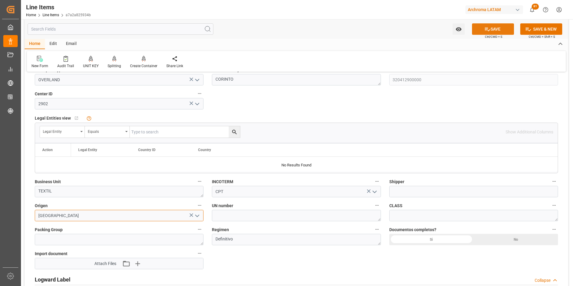
type input "INDIA"
click at [493, 30] on button "SAVE" at bounding box center [493, 28] width 42 height 11
type textarea "4 PIEZAS"
type input "09.09.2025 18:59"
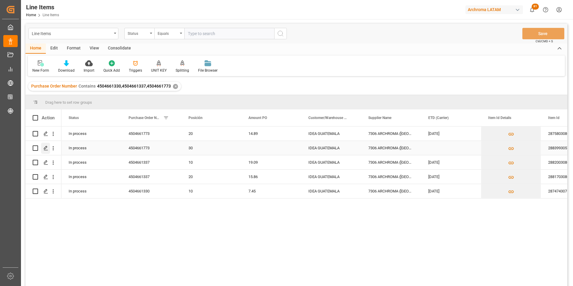
click at [47, 145] on div "Press SPACE to select this row." at bounding box center [45, 148] width 9 height 11
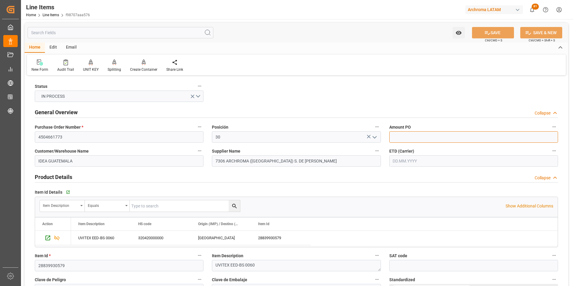
click at [399, 135] on input "text" at bounding box center [473, 136] width 169 height 11
type input "8.15"
click at [403, 162] on input "text" at bounding box center [473, 160] width 169 height 11
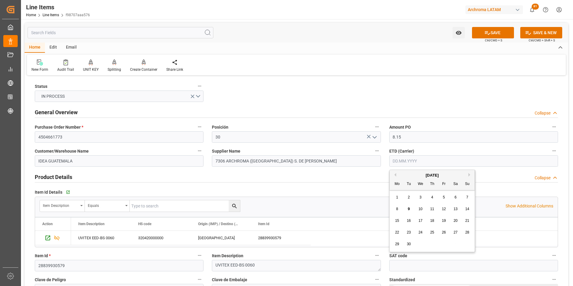
click at [391, 194] on div "1 2 3 4 5 6 7" at bounding box center [432, 198] width 82 height 12
click at [446, 207] on span "12" at bounding box center [444, 209] width 4 height 4
type input "12.09.2025"
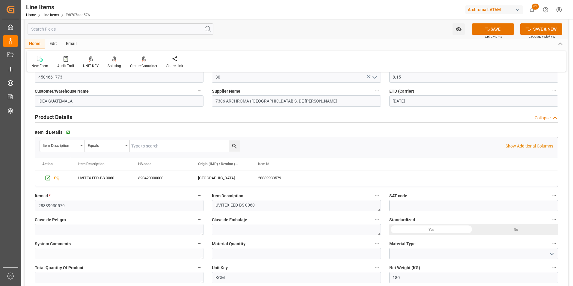
scroll to position [90, 0]
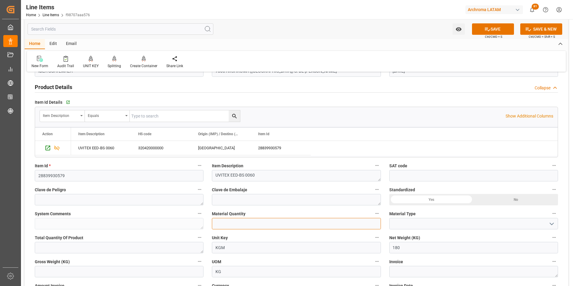
click at [261, 221] on input "text" at bounding box center [296, 223] width 169 height 11
type input "3"
click at [555, 223] on icon "open menu" at bounding box center [551, 223] width 7 height 7
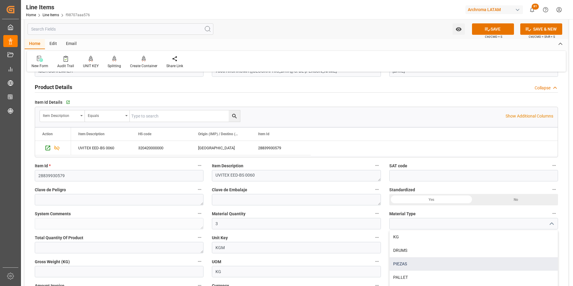
click at [497, 264] on div "PIEZAS" at bounding box center [474, 263] width 168 height 13
type input "PIEZAS"
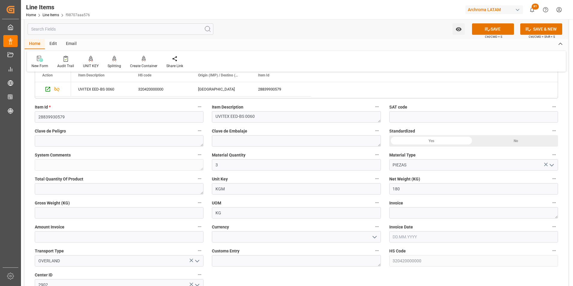
scroll to position [150, 0]
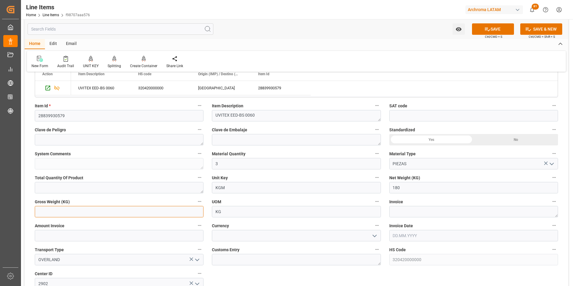
click at [135, 213] on input "text" at bounding box center [119, 211] width 169 height 11
type input "191.88"
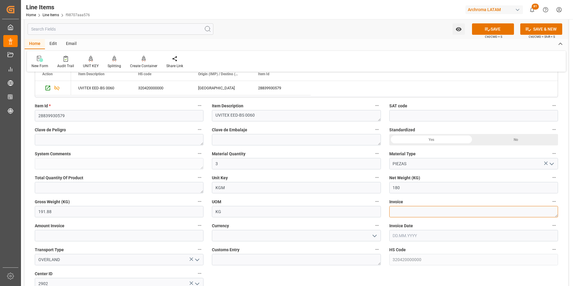
click at [401, 216] on textarea at bounding box center [473, 211] width 169 height 11
click at [421, 210] on textarea at bounding box center [473, 211] width 169 height 11
paste textarea "7060003488"
type textarea "7060003488"
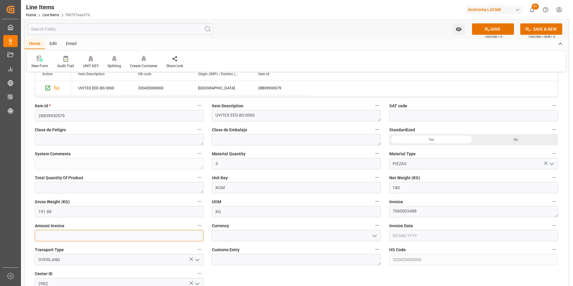
click at [160, 236] on input "text" at bounding box center [119, 235] width 169 height 11
type input "1467"
click at [376, 238] on icon "open menu" at bounding box center [374, 235] width 7 height 7
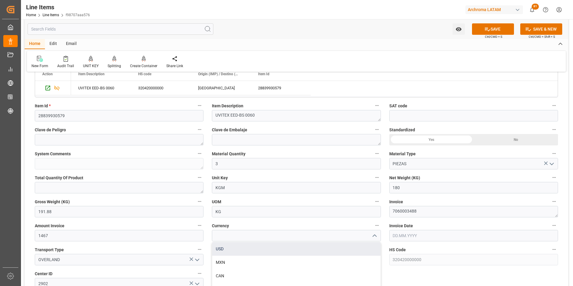
click at [353, 246] on div "USD" at bounding box center [296, 248] width 168 height 13
type input "USD"
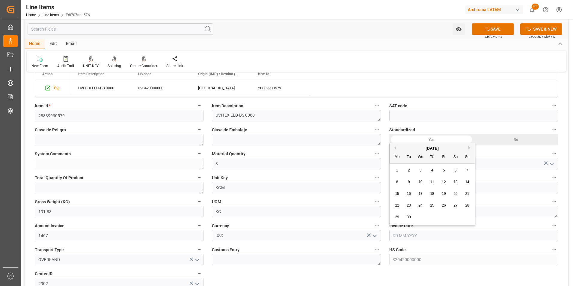
drag, startPoint x: 410, startPoint y: 231, endPoint x: 395, endPoint y: 217, distance: 20.6
click at [410, 231] on input "text" at bounding box center [473, 235] width 169 height 11
drag, startPoint x: 391, startPoint y: 169, endPoint x: 395, endPoint y: 169, distance: 4.2
click at [391, 169] on div "[DATE] Mo Tu We Th Fr Sa Su 1 2 3 4 5 6 7 8 9 10 11 12 13 14 15 16 17 18 19 20 …" at bounding box center [432, 184] width 85 height 82
click at [418, 169] on div "3" at bounding box center [420, 170] width 7 height 7
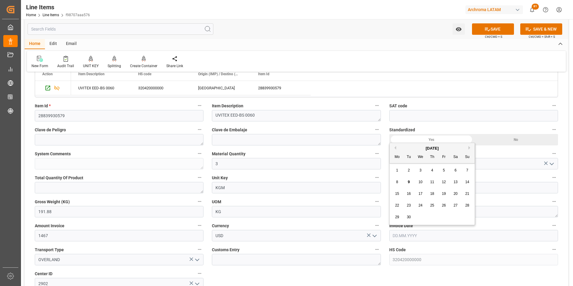
type input "03.09.2025"
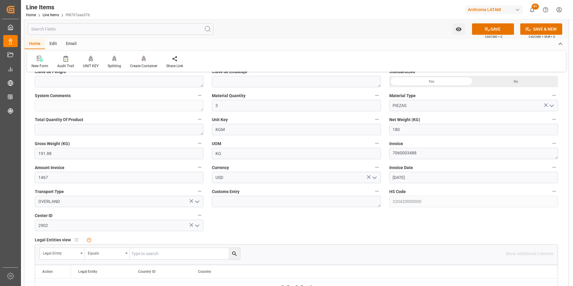
scroll to position [210, 0]
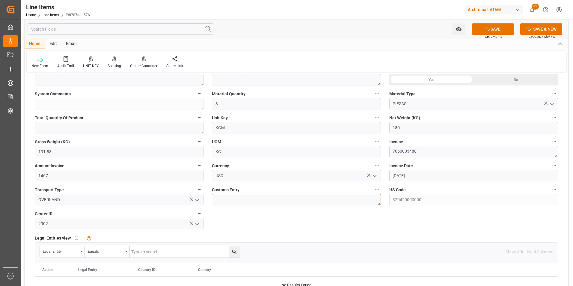
click at [287, 197] on textarea at bounding box center [296, 199] width 169 height 11
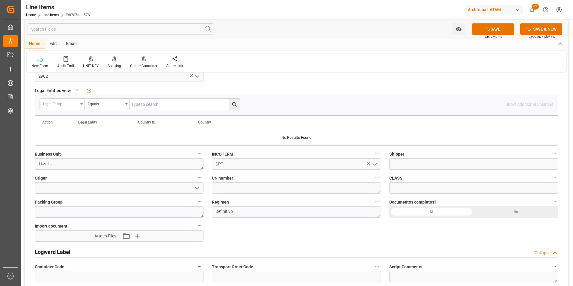
scroll to position [360, 0]
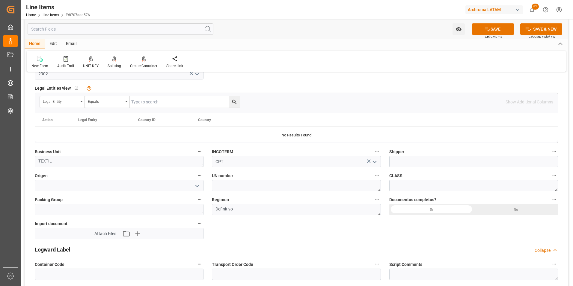
type textarea "CORINTO"
click at [134, 184] on input at bounding box center [119, 185] width 169 height 11
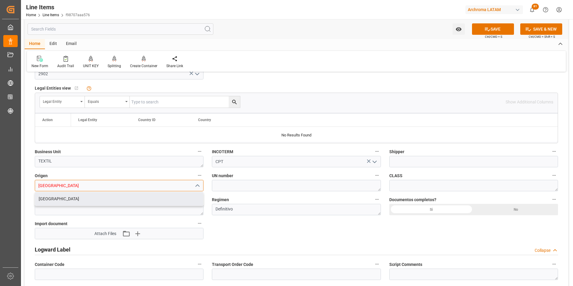
click at [171, 203] on div "CHINA" at bounding box center [119, 198] width 168 height 13
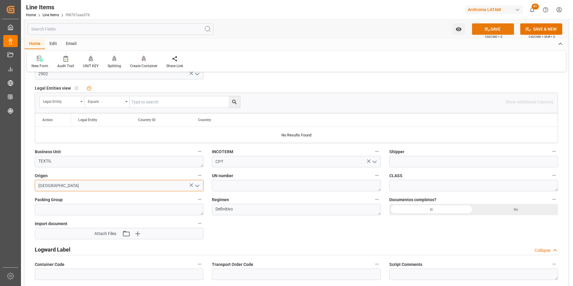
type input "CHINA"
click at [493, 28] on button "SAVE" at bounding box center [493, 28] width 42 height 11
type textarea "3 PIEZAS"
type input "09.09.2025 19:00"
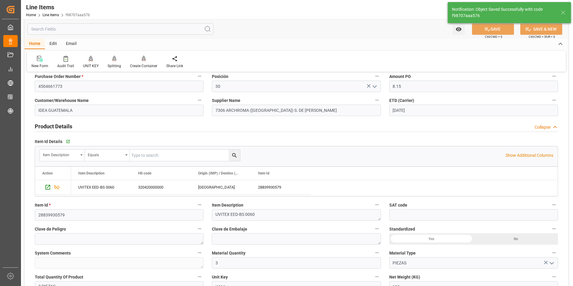
scroll to position [30, 0]
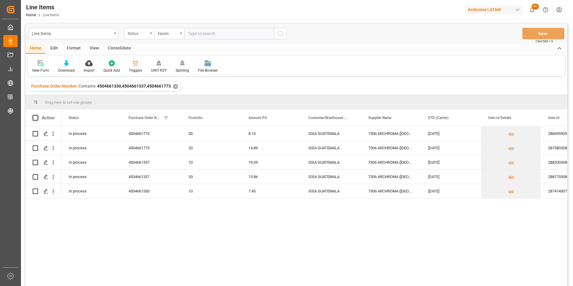
click at [34, 118] on span at bounding box center [35, 117] width 5 height 5
click at [37, 115] on input "checkbox" at bounding box center [37, 115] width 0 height 0
checkbox input "true"
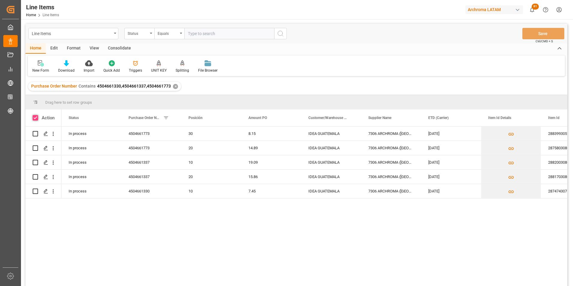
checkbox input "true"
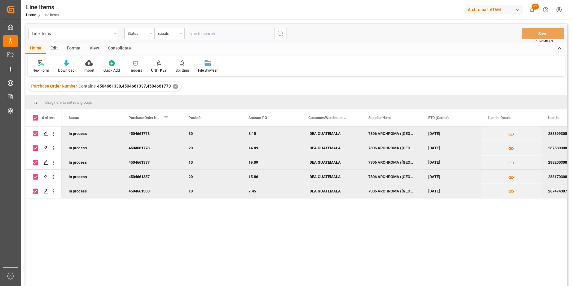
click at [120, 50] on div "Consolidate" at bounding box center [119, 48] width 32 height 10
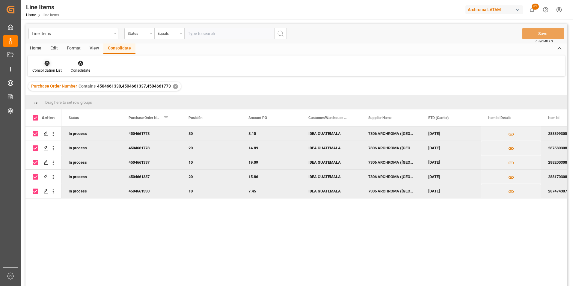
click at [55, 68] on div "Consolidation List" at bounding box center [46, 70] width 29 height 5
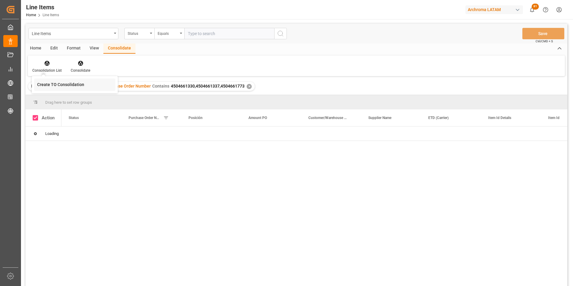
click at [49, 85] on div "Line Items Status Equals Save Ctrl/CMD + S Home Edit Format View Consolidate Co…" at bounding box center [296, 163] width 542 height 278
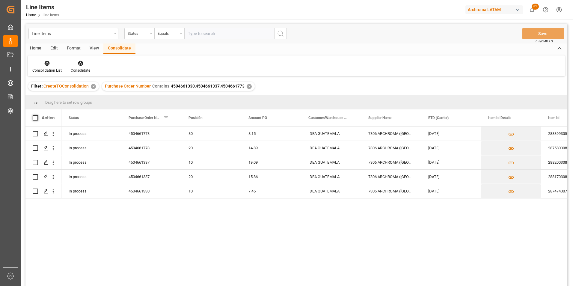
click at [36, 119] on span at bounding box center [35, 117] width 5 height 5
click at [37, 115] on input "checkbox" at bounding box center [37, 115] width 0 height 0
checkbox input "true"
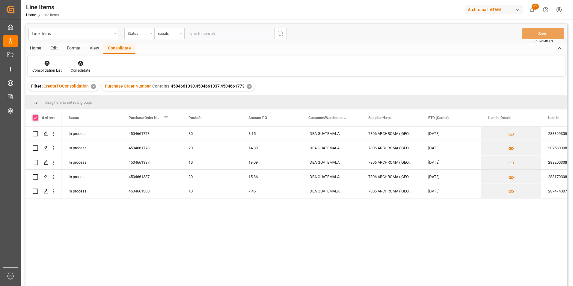
checkbox input "true"
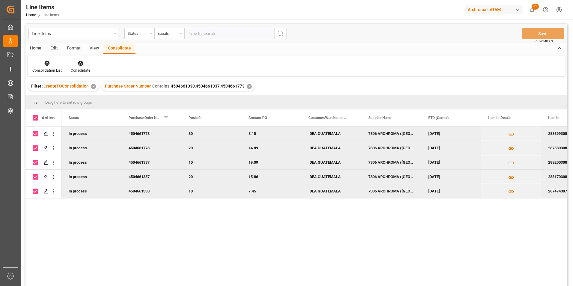
click at [74, 67] on div "Consolidate" at bounding box center [80, 66] width 28 height 13
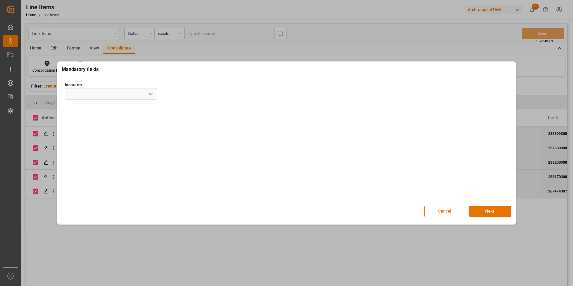
click at [147, 90] on button "open menu" at bounding box center [150, 93] width 9 height 9
click at [92, 185] on div "CPT" at bounding box center [111, 187] width 92 height 13
type input "CPT"
click at [497, 211] on button "Next" at bounding box center [490, 211] width 42 height 11
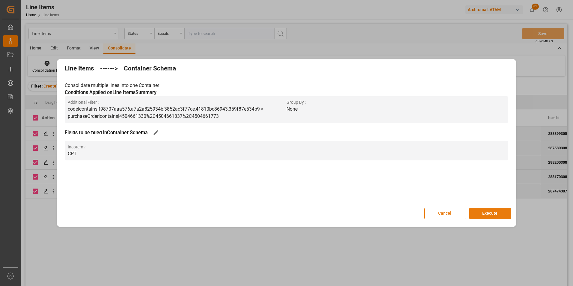
click at [496, 211] on button "Execute" at bounding box center [490, 213] width 42 height 11
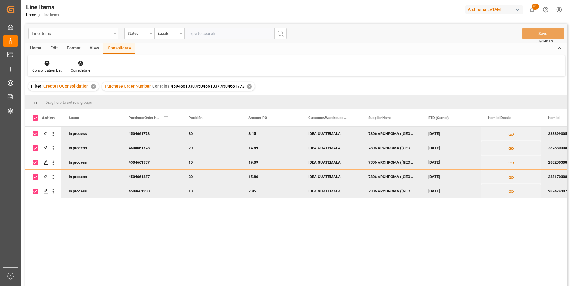
click at [113, 31] on div "Line Items" at bounding box center [73, 33] width 90 height 11
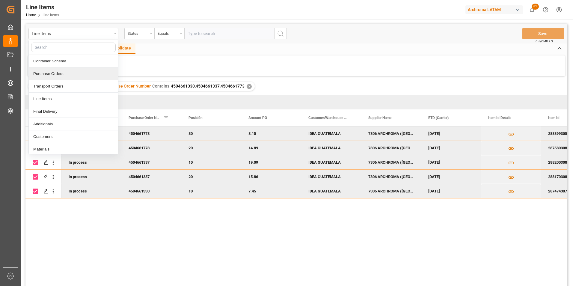
click at [70, 74] on div "Purchase Orders" at bounding box center [73, 73] width 89 height 13
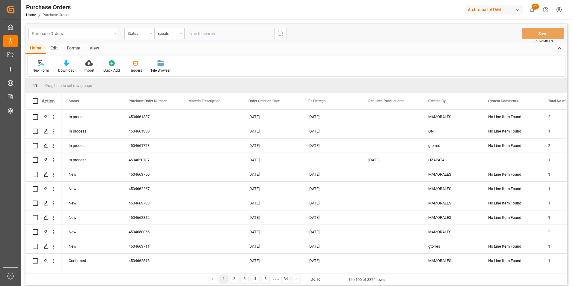
click at [106, 31] on div "Purchase Orders" at bounding box center [72, 32] width 80 height 7
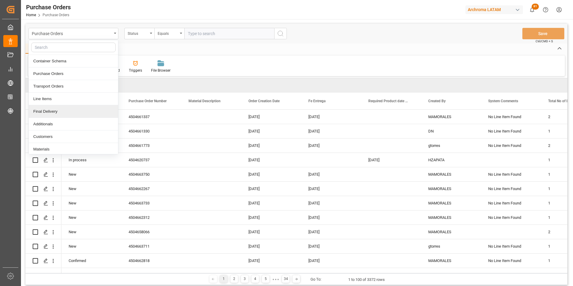
click at [67, 115] on div "Final Delivery" at bounding box center [73, 111] width 89 height 13
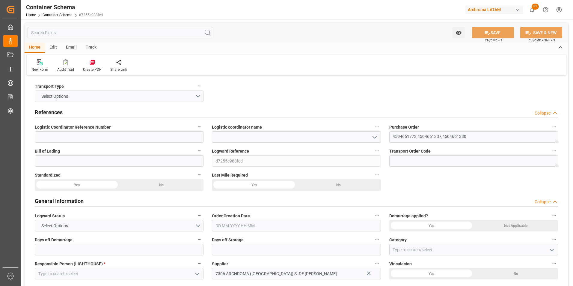
type input "0"
type input "5"
type input "38"
type input "1055"
type input "1126.38"
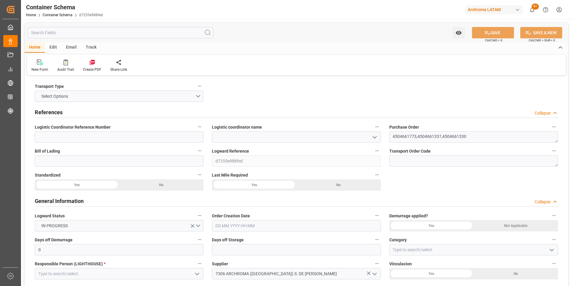
click at [371, 137] on icon "open menu" at bounding box center [374, 137] width 7 height 7
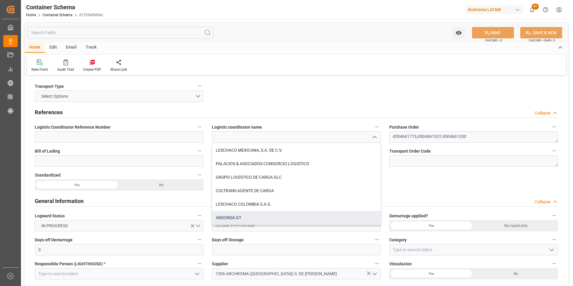
click at [246, 216] on div "ARDONSA GT" at bounding box center [296, 217] width 168 height 13
type input "ARDONSA GT"
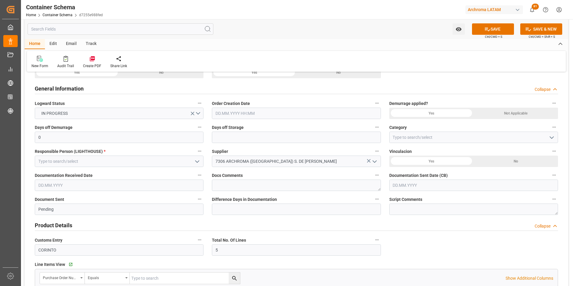
scroll to position [120, 0]
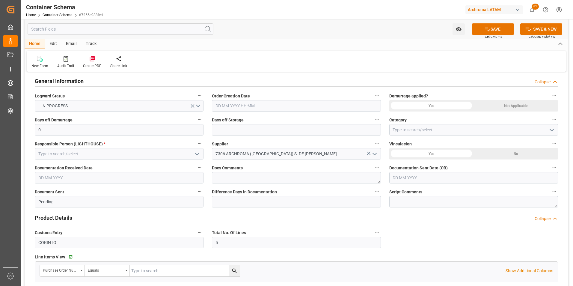
click at [232, 109] on input "text" at bounding box center [296, 105] width 169 height 11
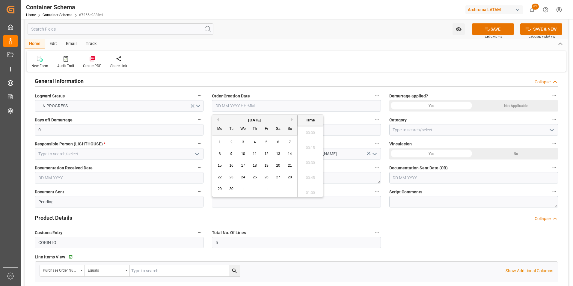
scroll to position [811, 0]
click at [213, 145] on div "[DATE] Mo Tu We Th Fr Sa Su 1 2 3 4 5 6 7 8 9 10 11 12 13 14 15 16 17 18 19 20 …" at bounding box center [254, 156] width 85 height 82
click at [231, 153] on span "9" at bounding box center [232, 154] width 2 height 4
click at [314, 159] on li "14:00" at bounding box center [310, 160] width 25 height 15
type input "[DATE] 14:00"
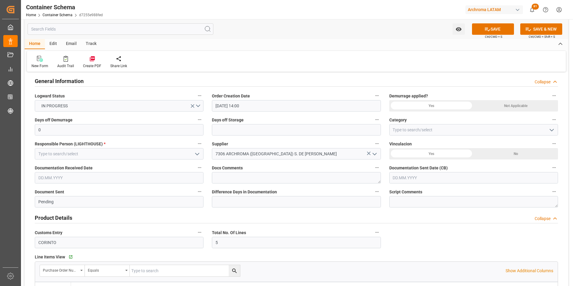
click at [551, 128] on icon "open menu" at bounding box center [551, 130] width 7 height 7
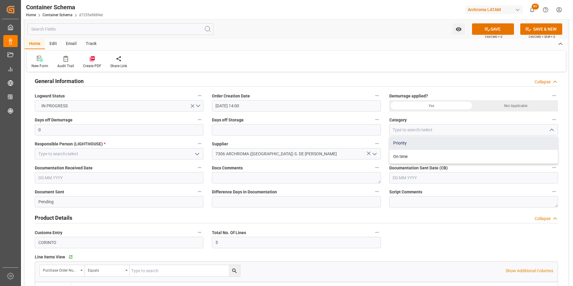
click at [418, 144] on div "Priority" at bounding box center [474, 142] width 168 height 13
type input "Priority"
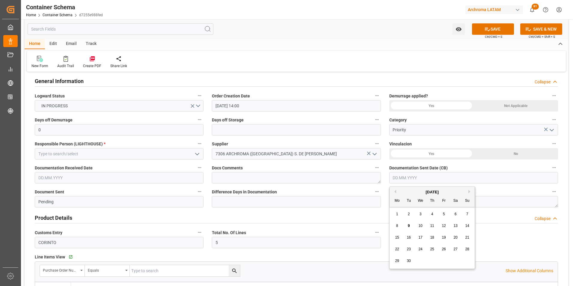
click at [406, 177] on input "text" at bounding box center [473, 177] width 169 height 11
click at [392, 212] on div "1 2 3 4 5 6 7" at bounding box center [432, 214] width 82 height 12
click at [410, 226] on span "9" at bounding box center [409, 226] width 2 height 4
type input "[DATE]"
click at [84, 175] on input "text" at bounding box center [119, 177] width 169 height 11
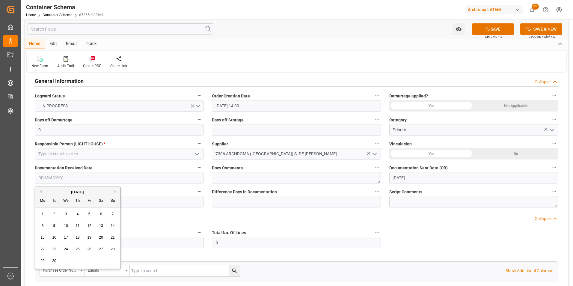
click at [36, 215] on div "[DATE] Mo Tu We Th Fr Sa Su 1 2 3 4 5 6 7 8 9 10 11 12 13 14 15 16 17 18 19 20 …" at bounding box center [77, 228] width 85 height 82
click at [45, 224] on div "8" at bounding box center [42, 225] width 7 height 7
type input "[DATE]"
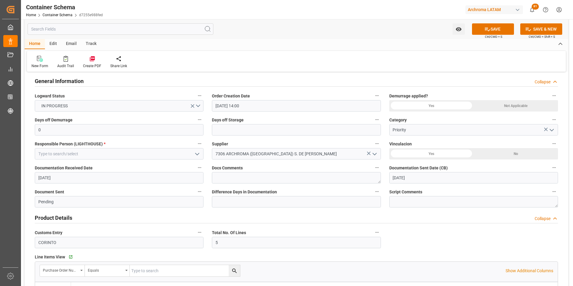
click at [195, 154] on icon "open menu" at bounding box center [197, 153] width 7 height 7
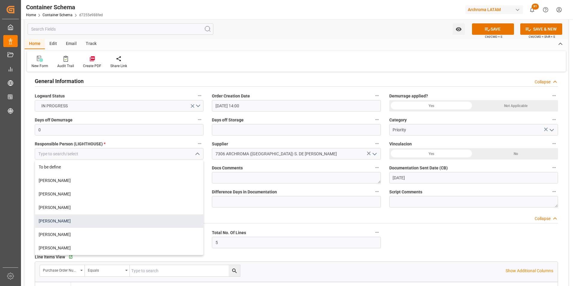
click at [87, 222] on div "[PERSON_NAME]" at bounding box center [119, 220] width 168 height 13
type input "[PERSON_NAME]"
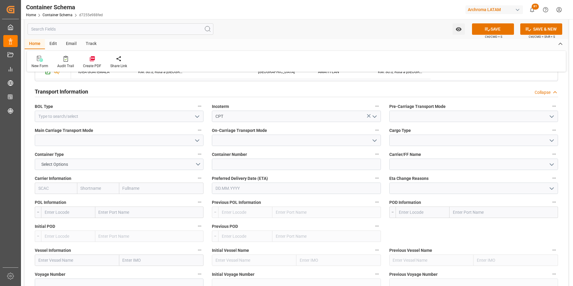
scroll to position [570, 0]
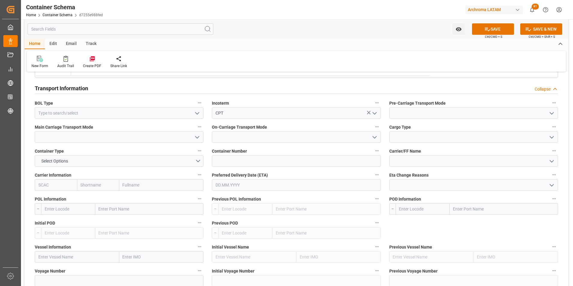
click at [198, 115] on icon "open menu" at bounding box center [197, 113] width 7 height 7
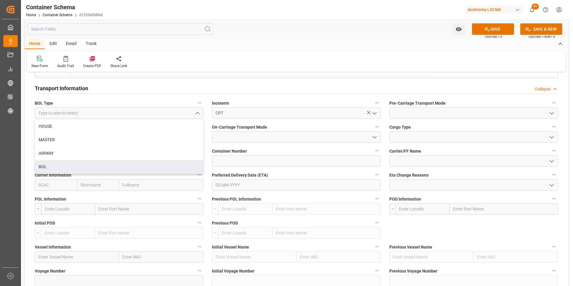
click at [87, 164] on div "BOL" at bounding box center [119, 166] width 168 height 13
type input "BOL"
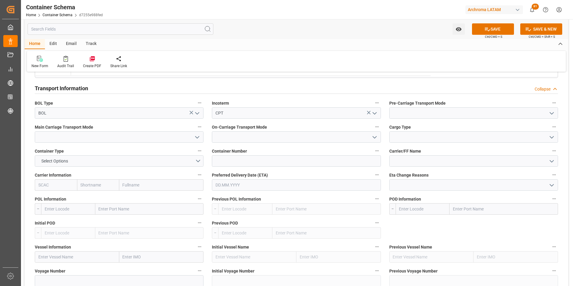
click at [554, 112] on icon "open menu" at bounding box center [551, 113] width 7 height 7
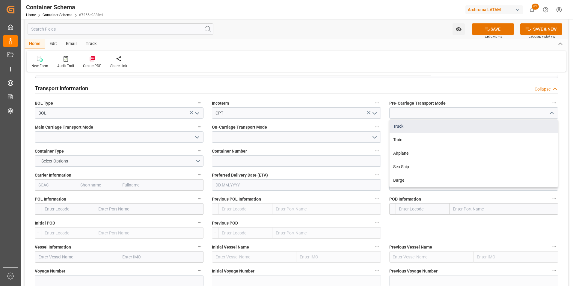
click at [509, 126] on div "Truck" at bounding box center [474, 126] width 168 height 13
type input "Truck"
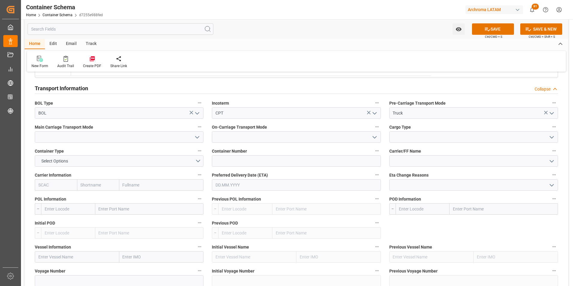
click at [192, 137] on button "open menu" at bounding box center [196, 136] width 9 height 9
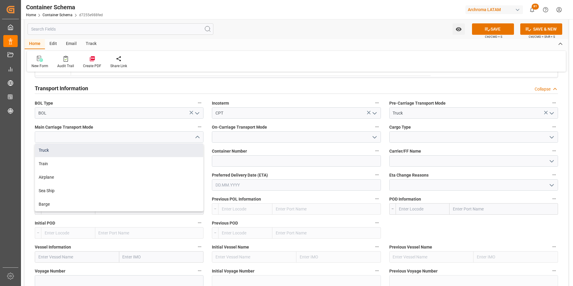
click at [165, 150] on div "Truck" at bounding box center [119, 150] width 168 height 13
type input "Truck"
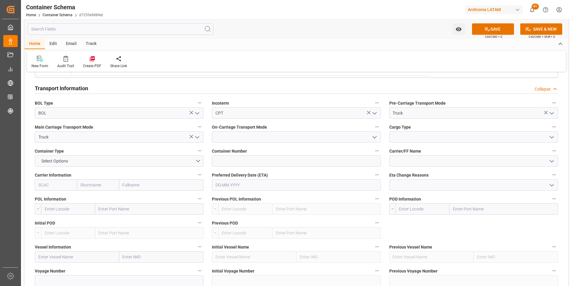
click at [376, 138] on icon "open menu" at bounding box center [374, 137] width 7 height 7
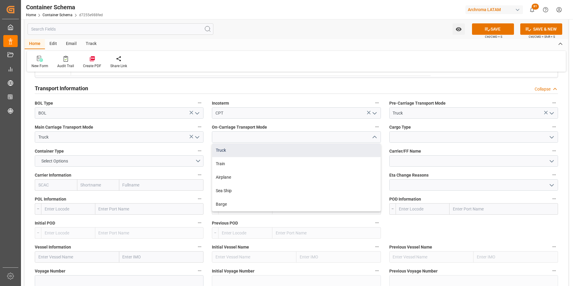
click at [359, 153] on div "Truck" at bounding box center [296, 150] width 168 height 13
type input "Truck"
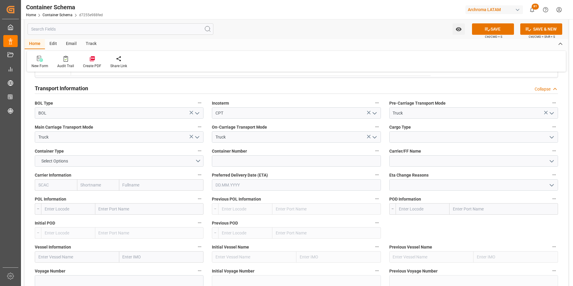
click at [552, 139] on icon "open menu" at bounding box center [551, 137] width 7 height 7
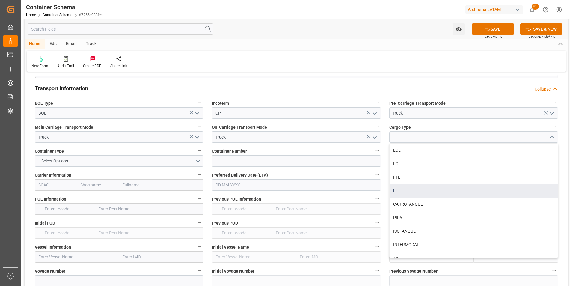
click at [419, 188] on div "LTL" at bounding box center [474, 190] width 168 height 13
type input "LTL"
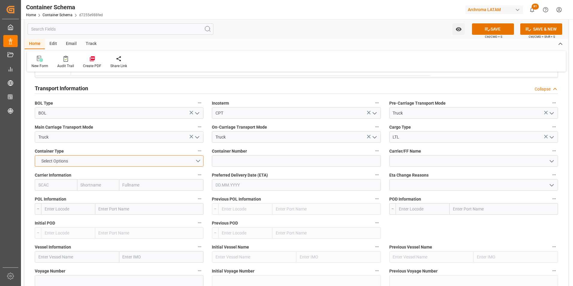
click at [195, 159] on button "Select Options" at bounding box center [119, 160] width 169 height 11
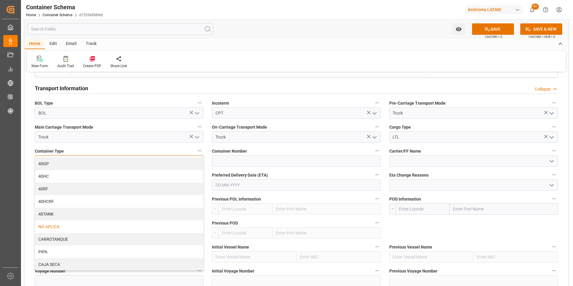
scroll to position [37, 0]
click at [109, 227] on div "NO APLICA" at bounding box center [119, 226] width 168 height 13
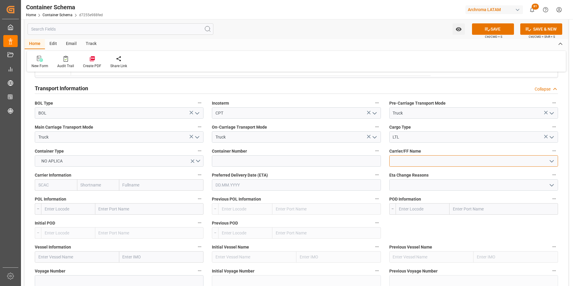
click at [424, 161] on input at bounding box center [473, 160] width 169 height 11
click at [231, 185] on input "text" at bounding box center [296, 184] width 169 height 11
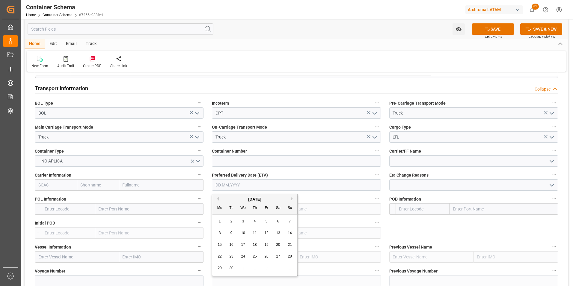
click at [277, 234] on span "13" at bounding box center [278, 233] width 4 height 4
type input "[DATE]"
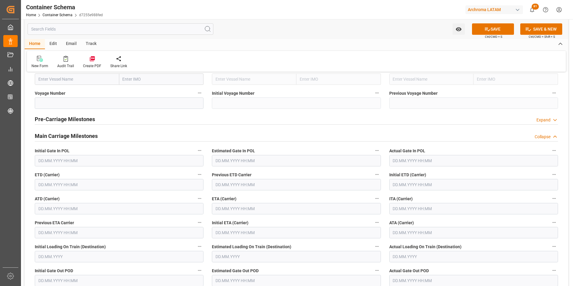
scroll to position [749, 0]
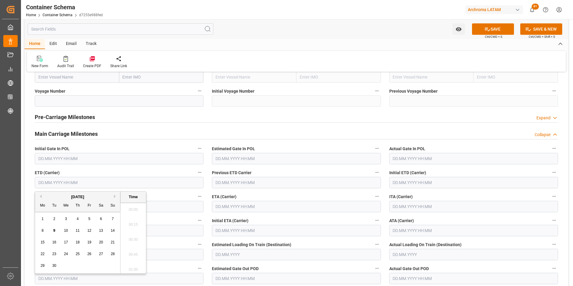
click at [49, 183] on input "text" at bounding box center [119, 182] width 169 height 11
click at [88, 231] on span "12" at bounding box center [89, 230] width 4 height 4
type input "[DATE] 00:00"
click at [255, 207] on input "text" at bounding box center [296, 206] width 169 height 11
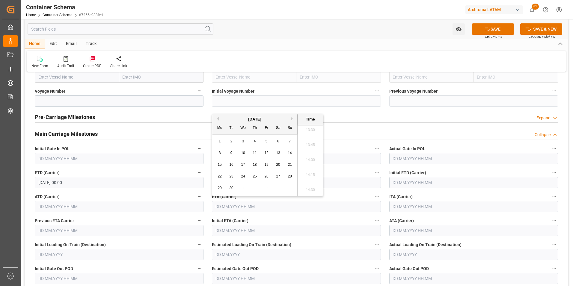
click at [233, 165] on span "16" at bounding box center [231, 164] width 4 height 4
type input "[DATE] 00:00"
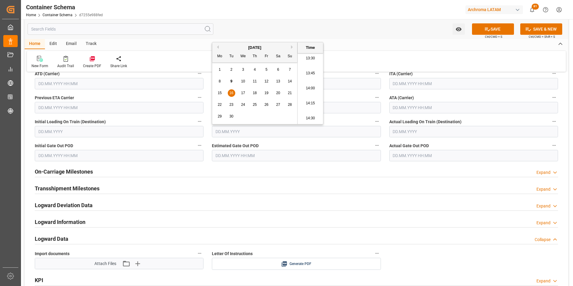
scroll to position [929, 0]
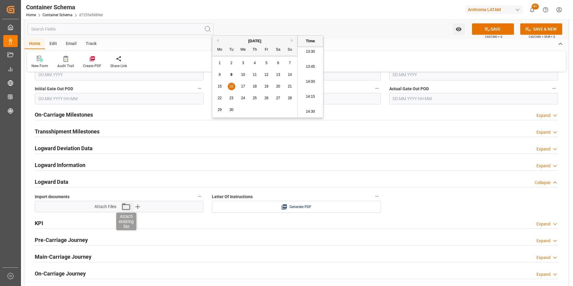
click at [124, 206] on icon "button" at bounding box center [126, 207] width 10 height 10
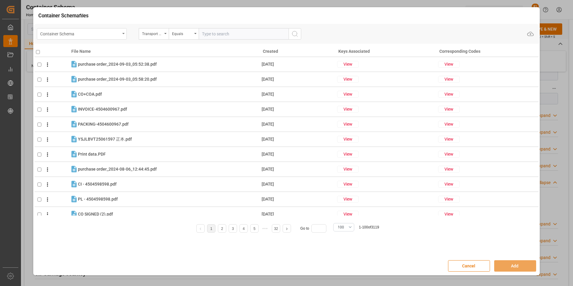
click at [125, 32] on div "Container Schema" at bounding box center [82, 33] width 90 height 11
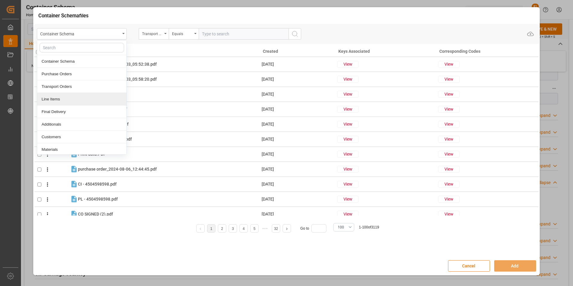
click at [83, 98] on div "Line Items" at bounding box center [81, 99] width 89 height 13
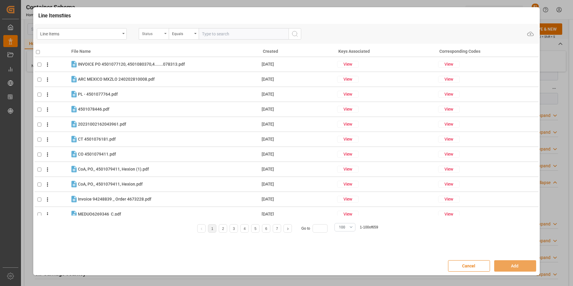
click at [163, 36] on div "Status" at bounding box center [154, 33] width 30 height 11
click at [164, 70] on div "Purchase Order Number" at bounding box center [183, 74] width 89 height 13
click at [186, 29] on div "Equals" at bounding box center [184, 33] width 30 height 11
click at [197, 71] on div "Fuzzy search" at bounding box center [213, 74] width 89 height 13
paste input "4504661330"
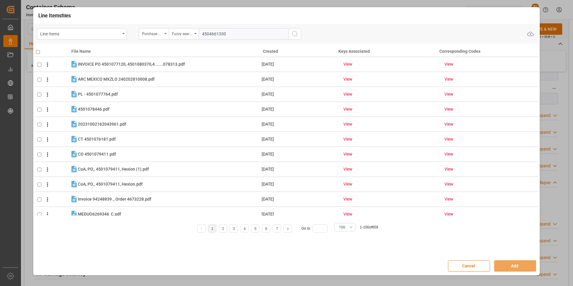
type input "4504661330"
click at [293, 33] on icon "search button" at bounding box center [294, 33] width 7 height 7
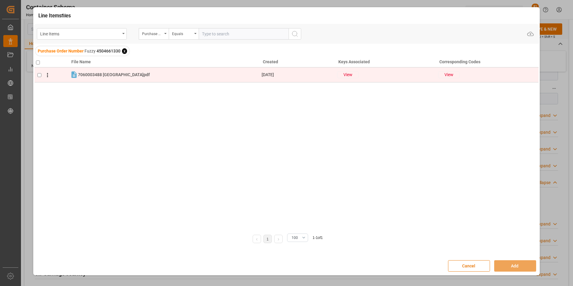
click at [38, 75] on input "checkbox" at bounding box center [39, 75] width 4 height 4
checkbox input "true"
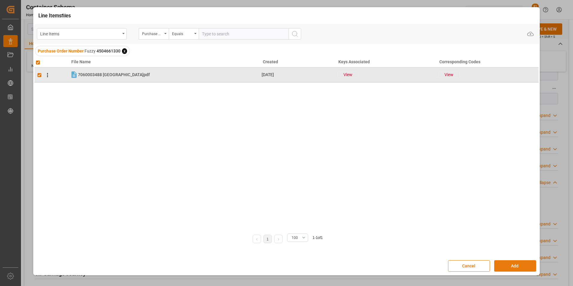
click at [508, 267] on button "Add" at bounding box center [515, 265] width 42 height 11
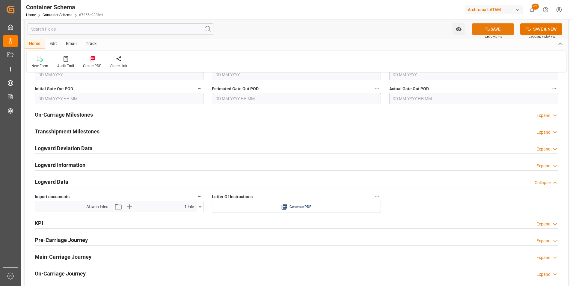
click at [487, 31] on icon at bounding box center [487, 30] width 5 height 4
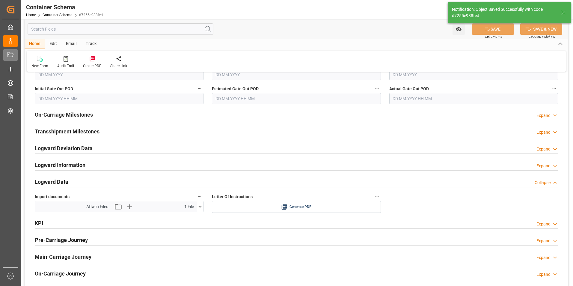
type input "Document Sent"
type input "[DATE] 00:00"
